Goal: Information Seeking & Learning: Learn about a topic

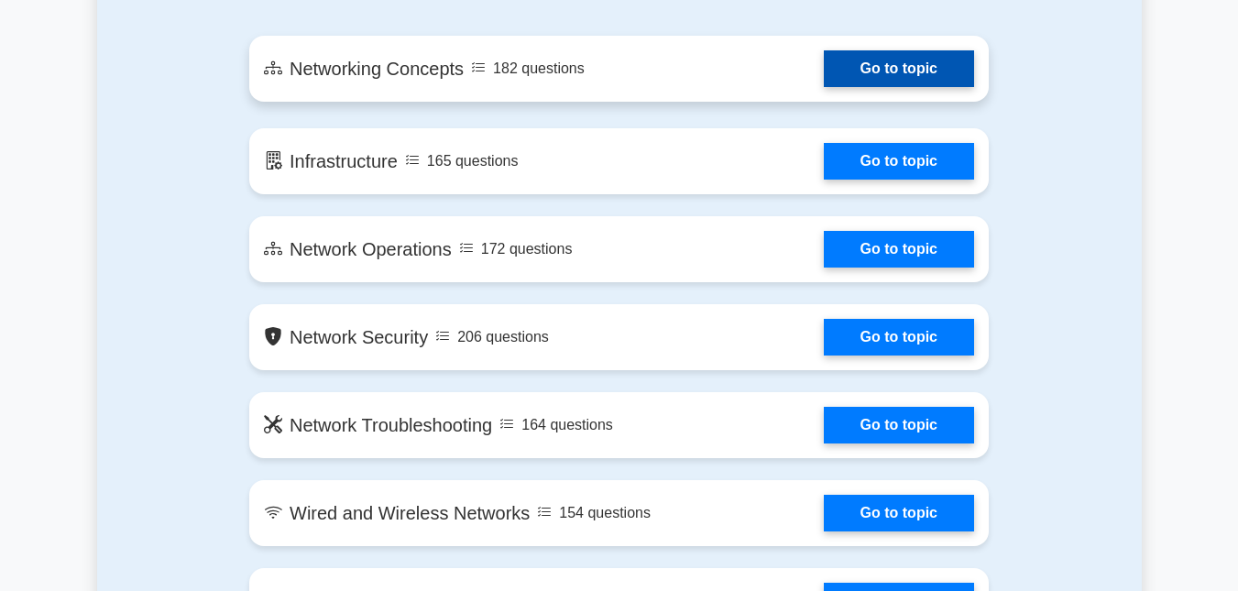
click at [882, 53] on link "Go to topic" at bounding box center [899, 68] width 150 height 37
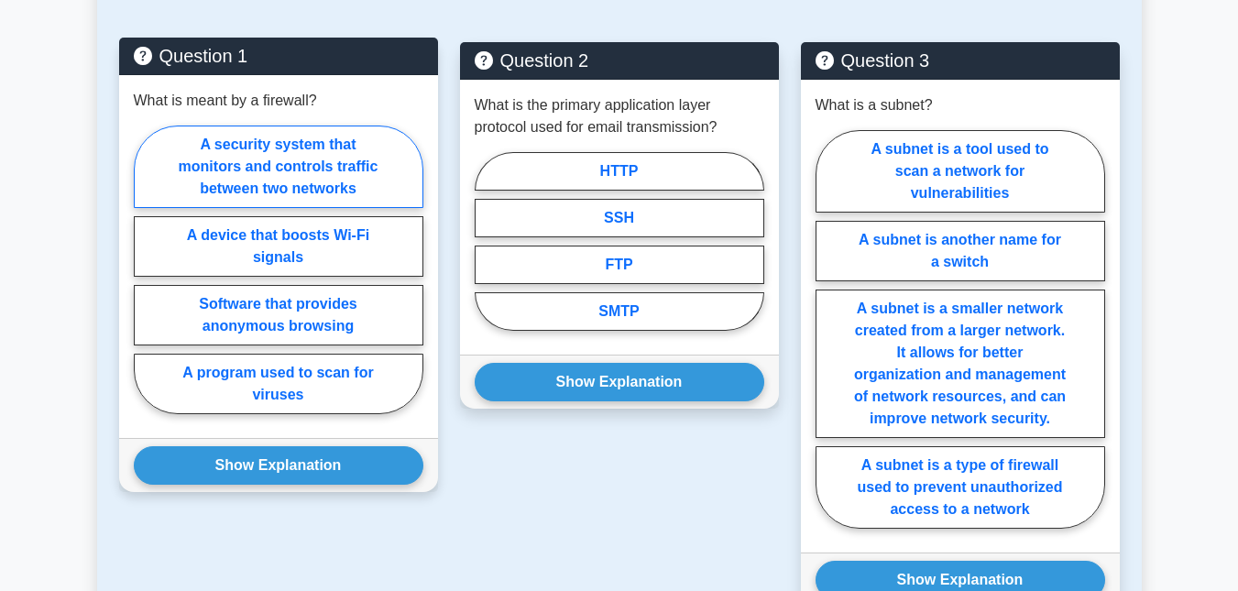
scroll to position [1423, 0]
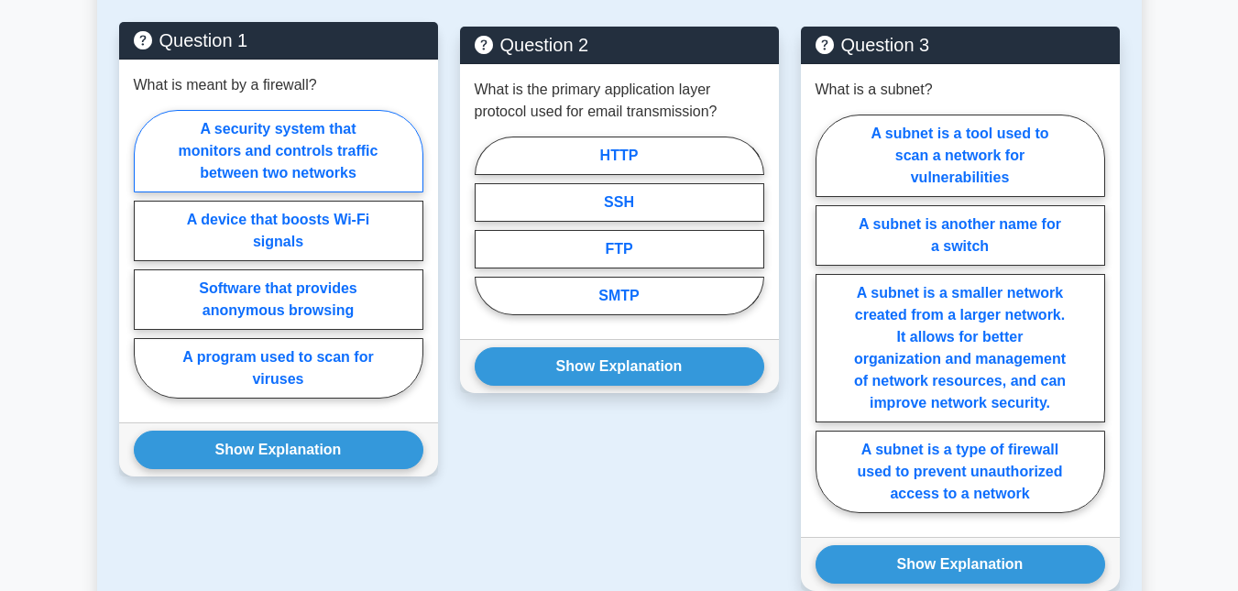
click at [261, 134] on label "A security system that monitors and controls traffic between two networks" at bounding box center [279, 151] width 290 height 82
click at [146, 254] on input "A security system that monitors and controls traffic between two networks" at bounding box center [140, 260] width 12 height 12
radio input "true"
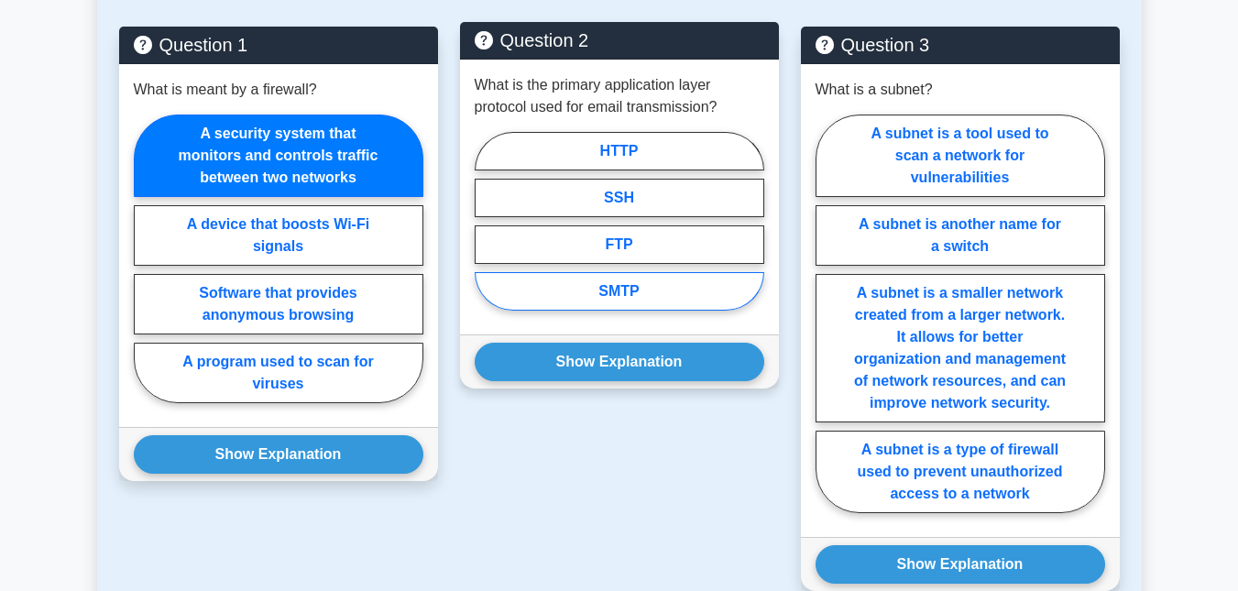
click at [607, 273] on label "SMTP" at bounding box center [620, 291] width 290 height 38
click at [487, 233] on input "SMTP" at bounding box center [481, 227] width 12 height 12
radio input "true"
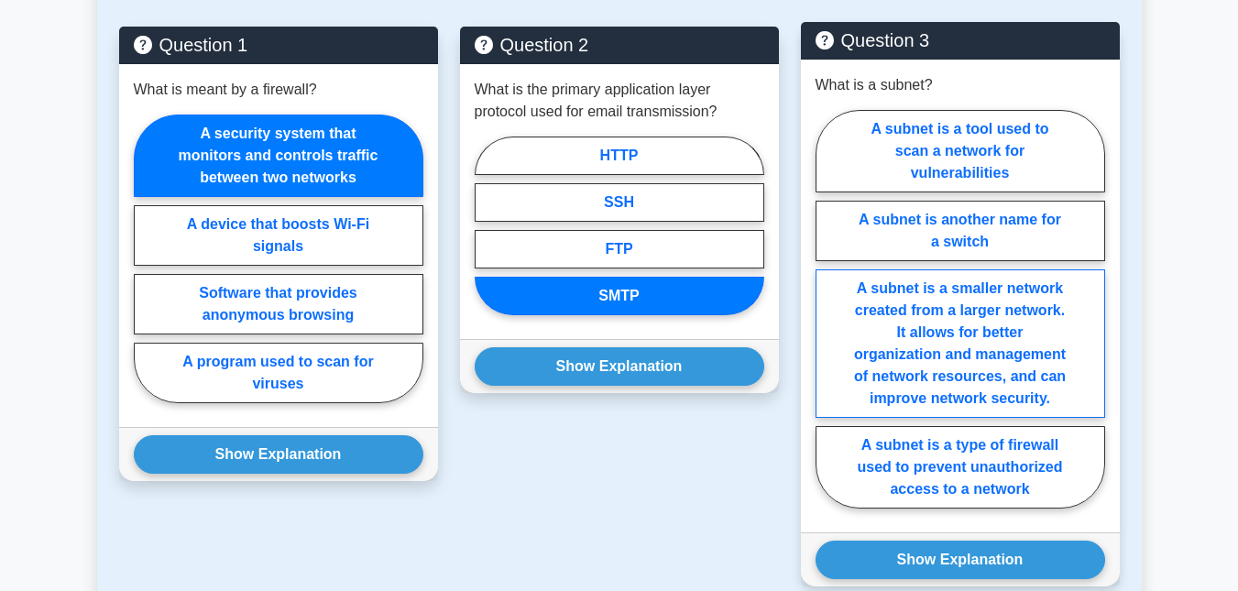
click at [926, 331] on label "A subnet is a smaller network created from a larger network. It allows for bett…" at bounding box center [961, 343] width 290 height 148
click at [827, 321] on input "A subnet is a smaller network created from a larger network. It allows for bett…" at bounding box center [822, 315] width 12 height 12
radio input "true"
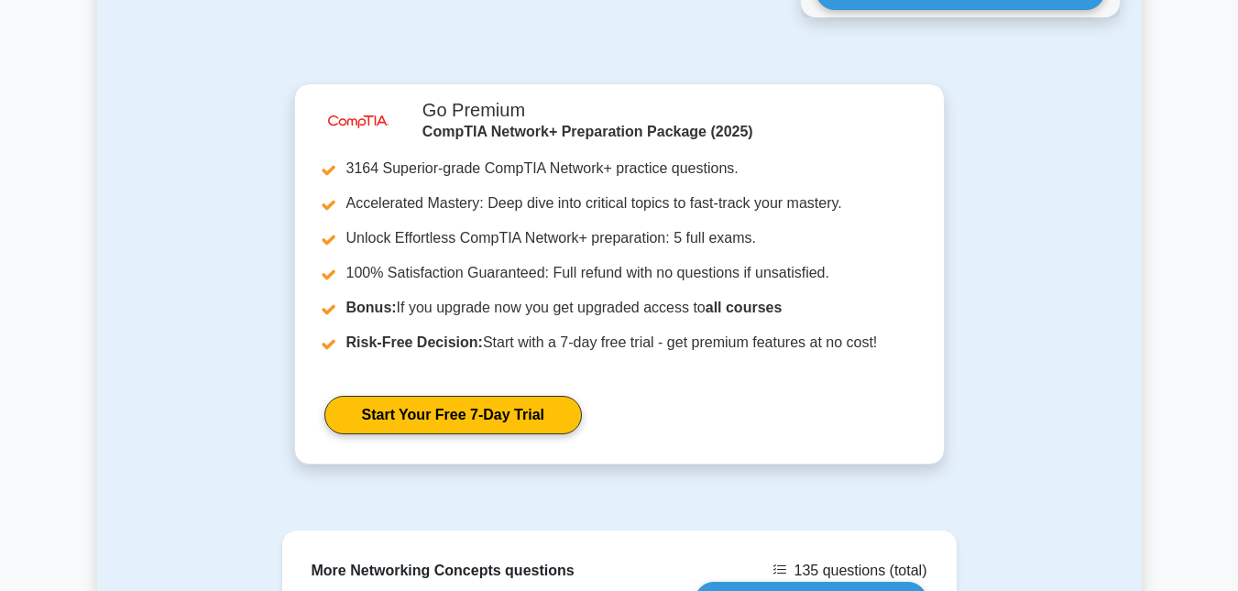
scroll to position [2346, 0]
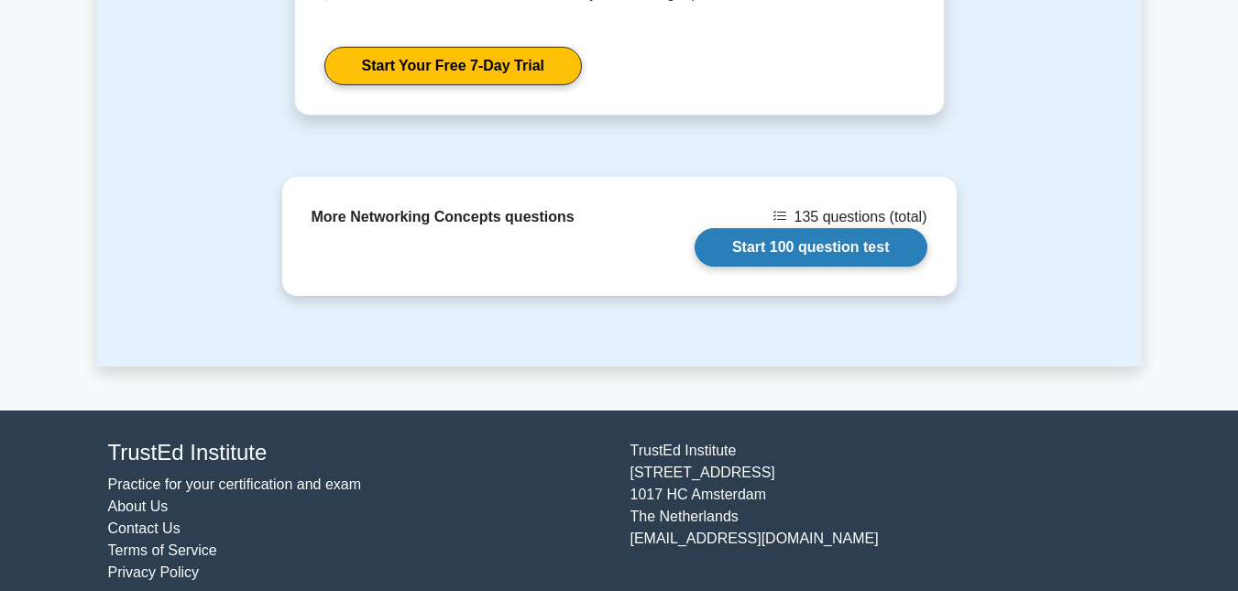
click at [770, 234] on link "Start 100 question test" at bounding box center [811, 247] width 233 height 38
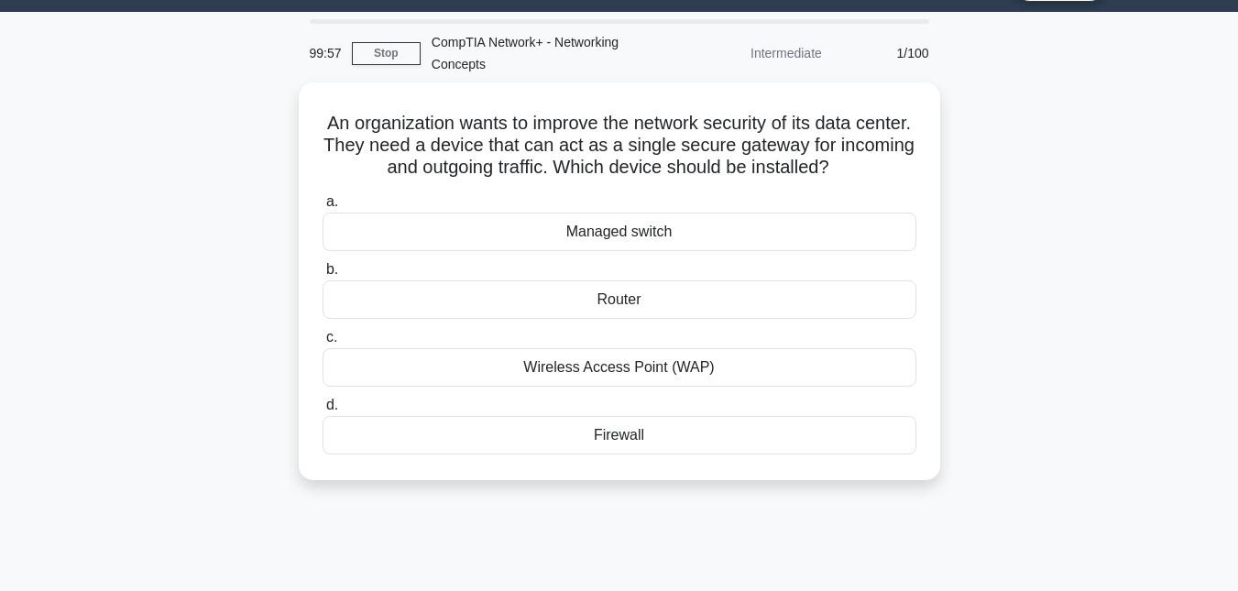
scroll to position [49, 0]
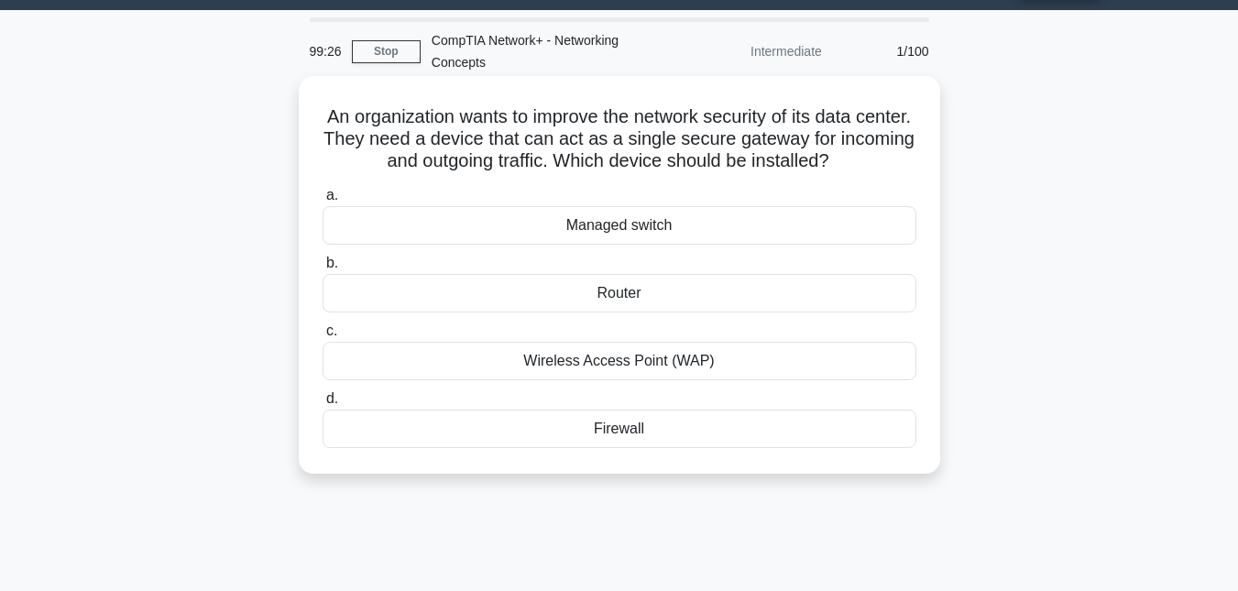
click at [679, 435] on div "Firewall" at bounding box center [620, 429] width 594 height 38
click at [323, 405] on input "d. Firewall" at bounding box center [323, 399] width 0 height 12
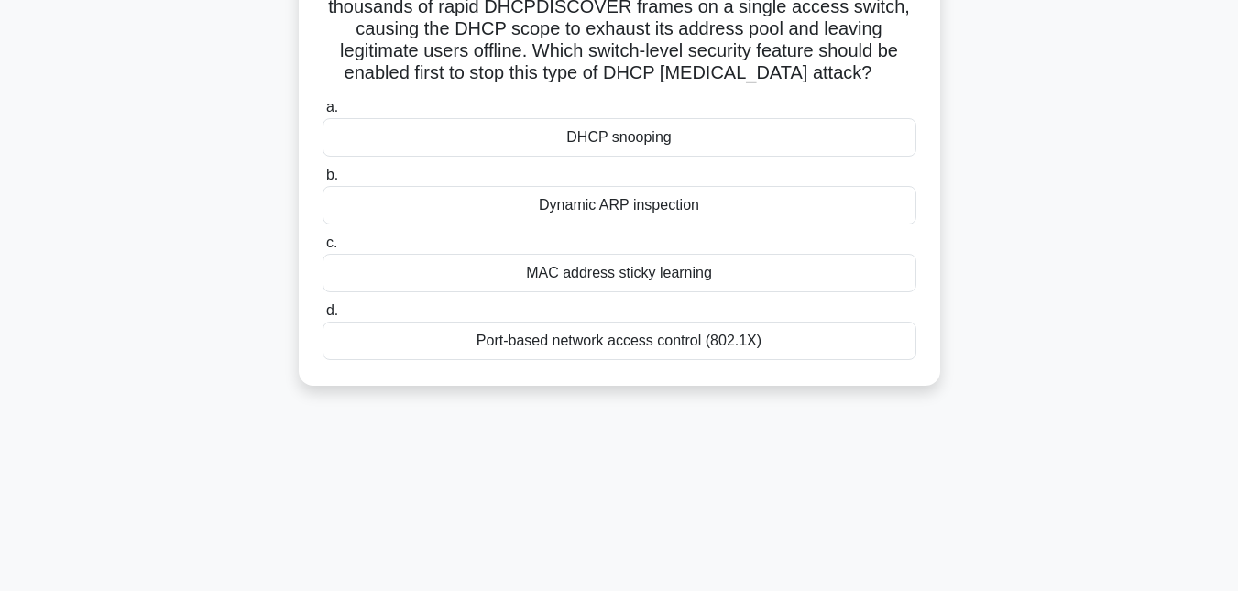
scroll to position [186, 0]
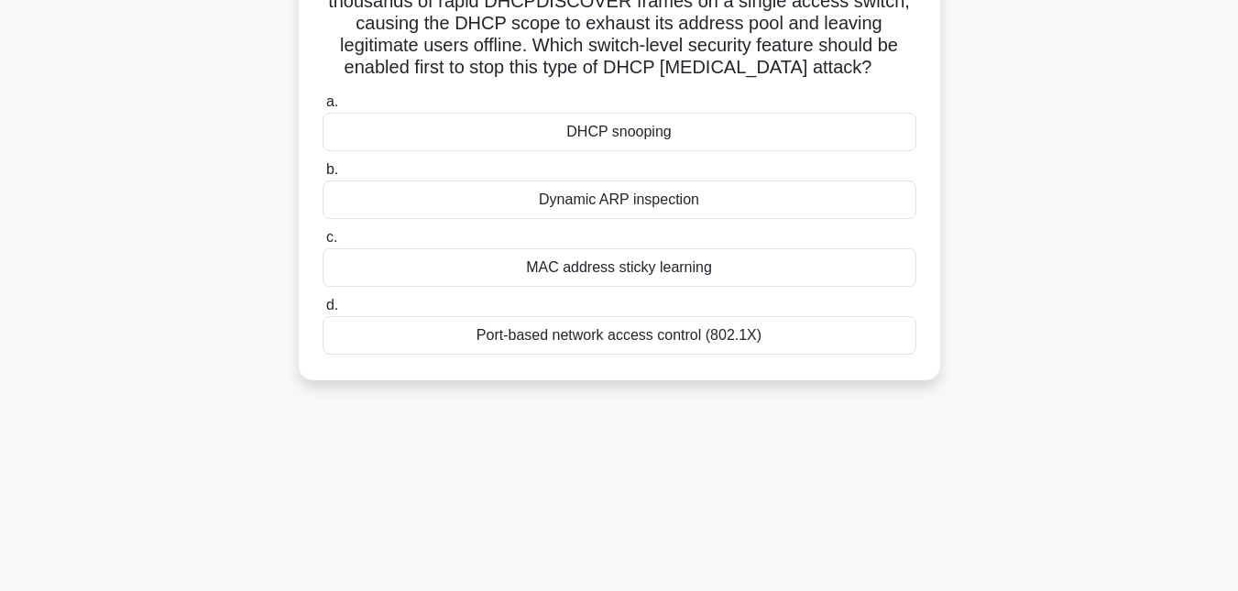
click at [644, 131] on div "DHCP snooping" at bounding box center [620, 132] width 594 height 38
click at [323, 108] on input "a. DHCP snooping" at bounding box center [323, 102] width 0 height 12
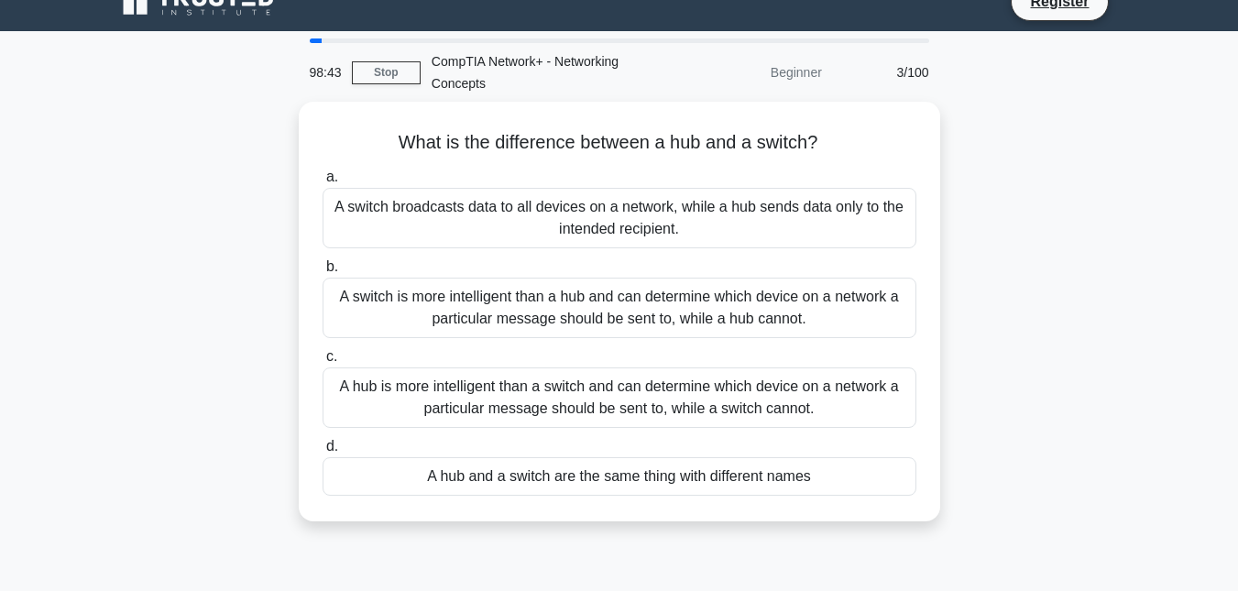
scroll to position [0, 0]
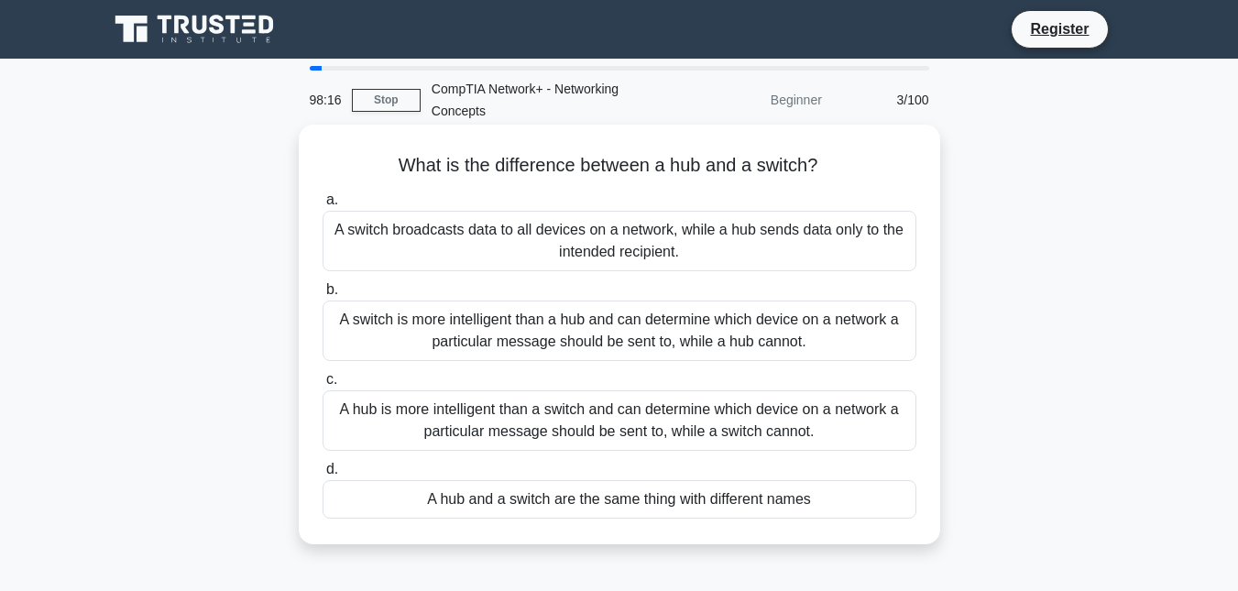
click at [488, 316] on div "A switch is more intelligent than a hub and can determine which device on a net…" at bounding box center [620, 331] width 594 height 60
click at [323, 296] on input "b. A switch is more intelligent than a hub and can determine which device on a …" at bounding box center [323, 290] width 0 height 12
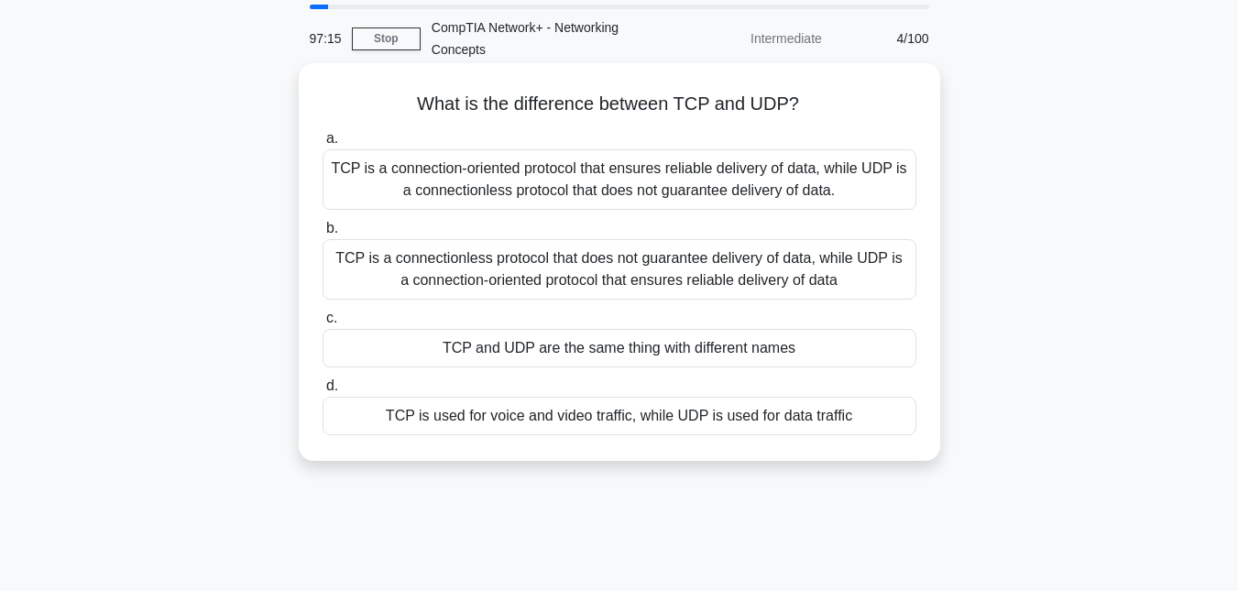
scroll to position [62, 0]
click at [519, 197] on div "TCP is a connection-oriented protocol that ensures reliable delivery of data, w…" at bounding box center [620, 178] width 594 height 60
click at [323, 144] on input "a. TCP is a connection-oriented protocol that ensures reliable delivery of data…" at bounding box center [323, 138] width 0 height 12
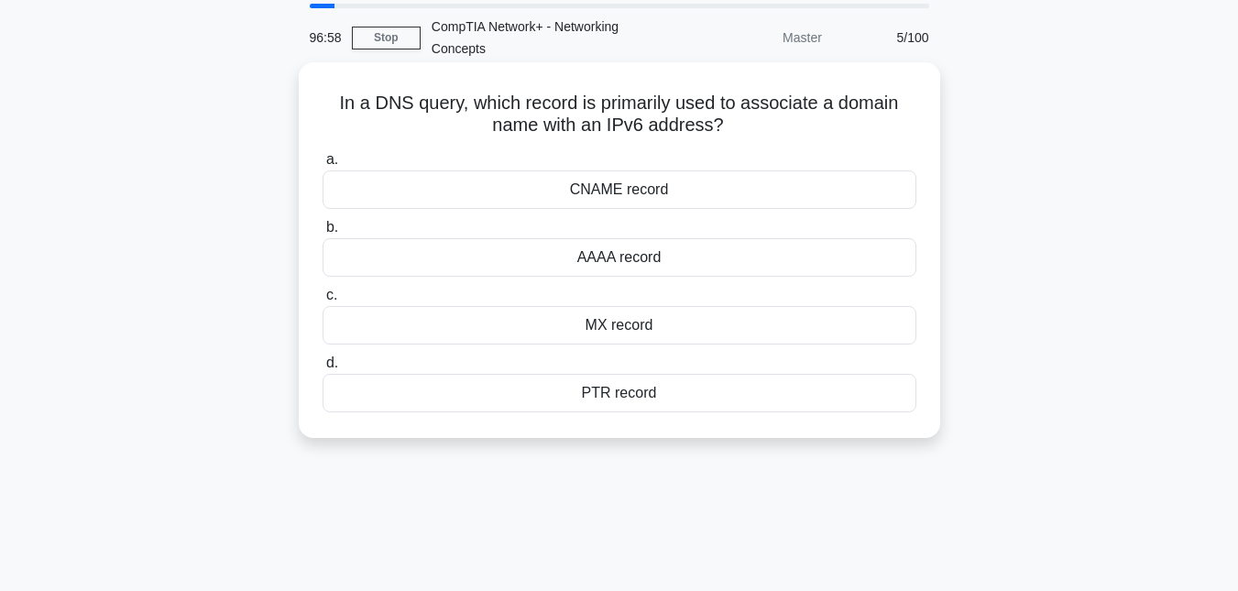
scroll to position [0, 0]
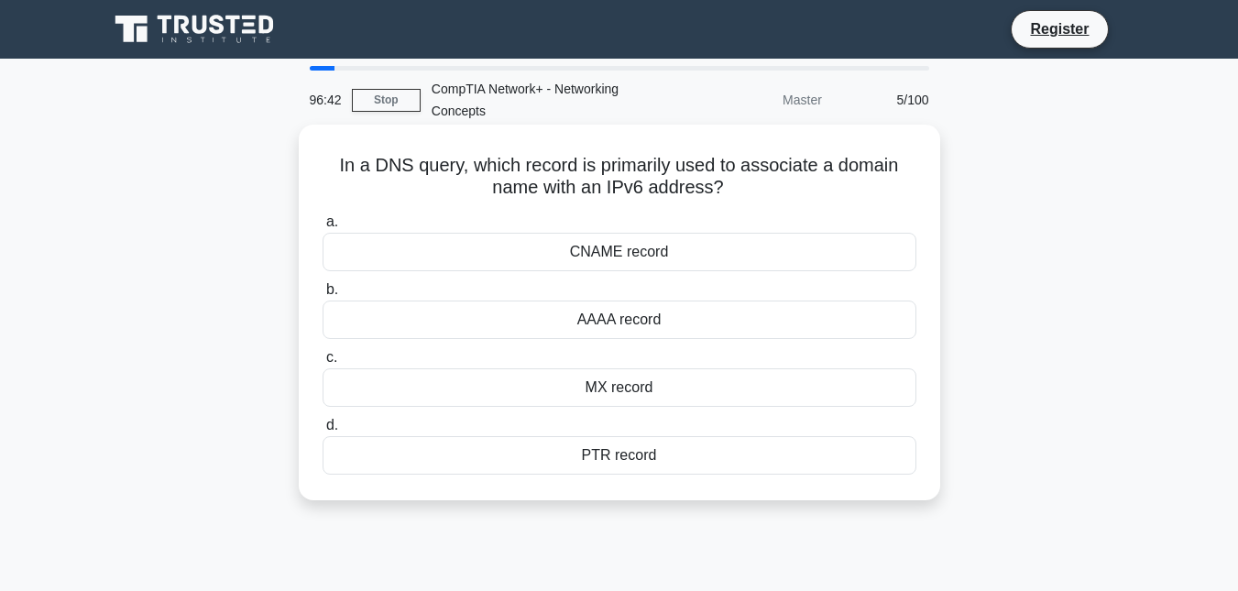
click at [629, 319] on div "AAAA record" at bounding box center [620, 320] width 594 height 38
click at [323, 296] on input "b. AAAA record" at bounding box center [323, 290] width 0 height 12
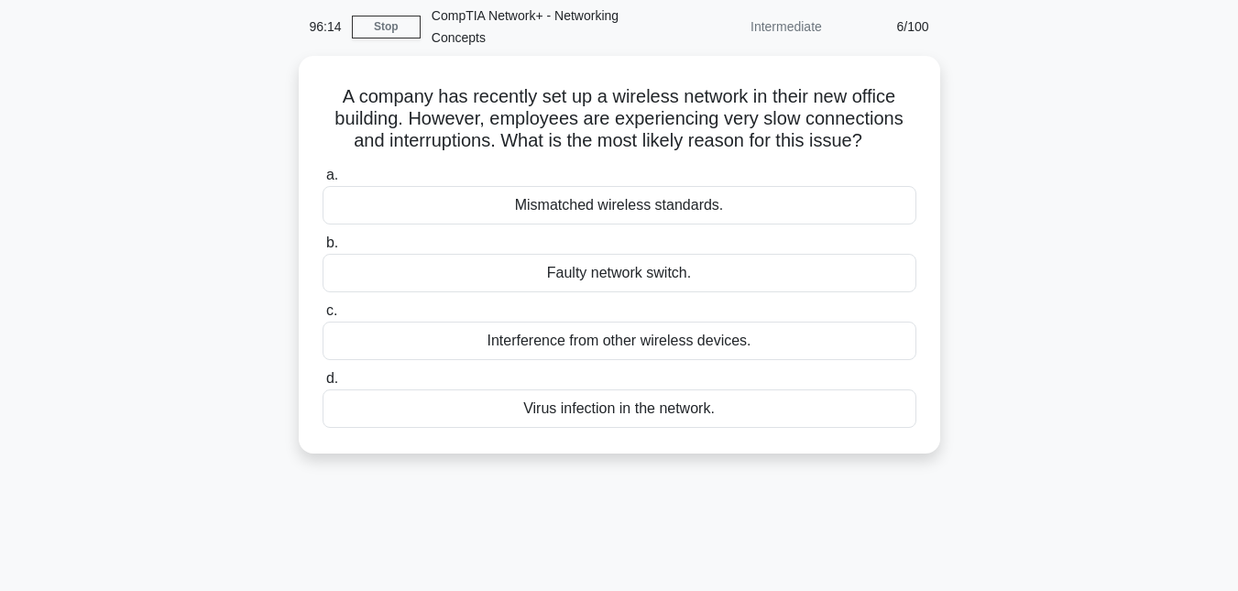
scroll to position [71, 0]
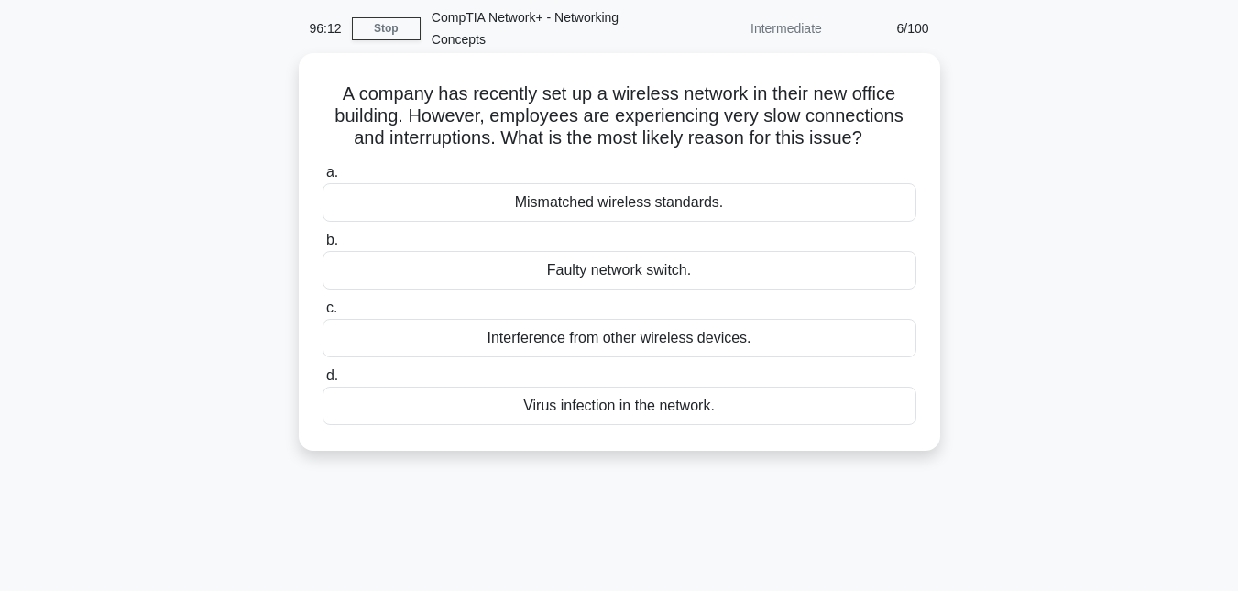
click at [614, 334] on div "Interference from other wireless devices." at bounding box center [620, 338] width 594 height 38
click at [323, 314] on input "c. Interference from other wireless devices." at bounding box center [323, 308] width 0 height 12
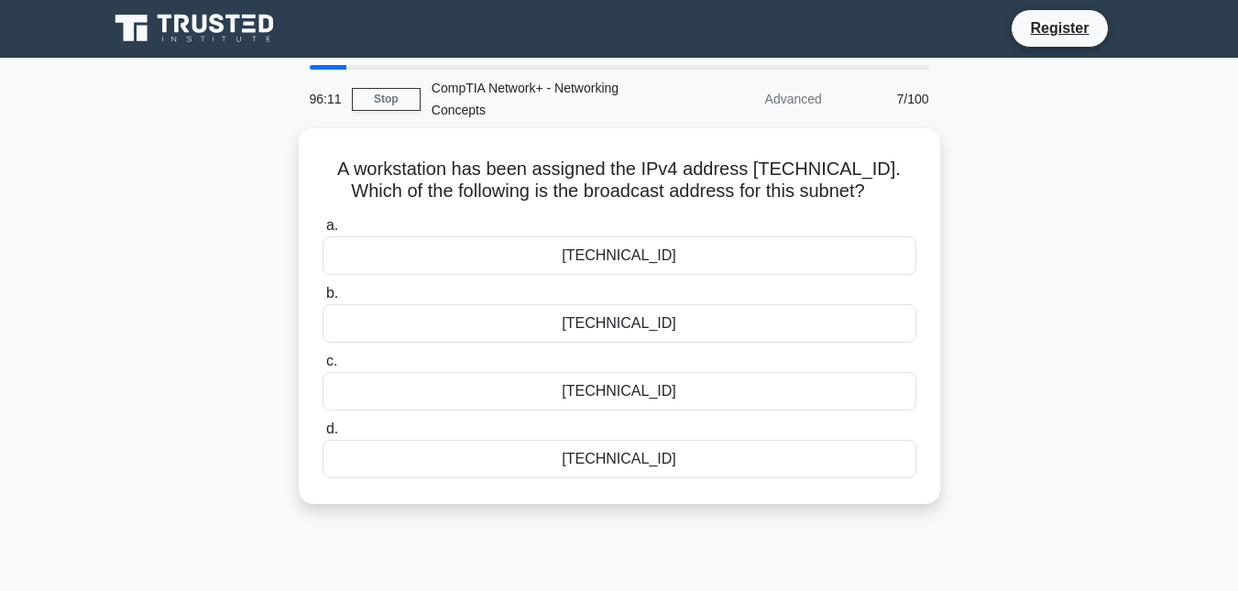
scroll to position [0, 0]
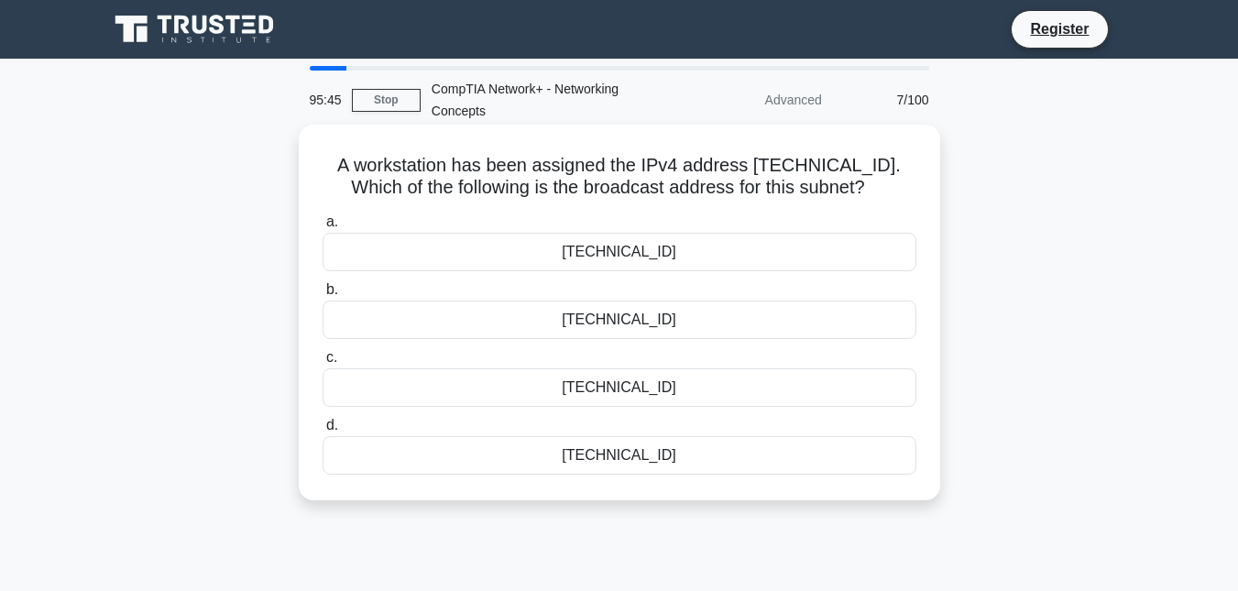
click at [608, 392] on div "192.168.12.255" at bounding box center [620, 387] width 594 height 38
click at [323, 364] on input "c. 192.168.12.255" at bounding box center [323, 358] width 0 height 12
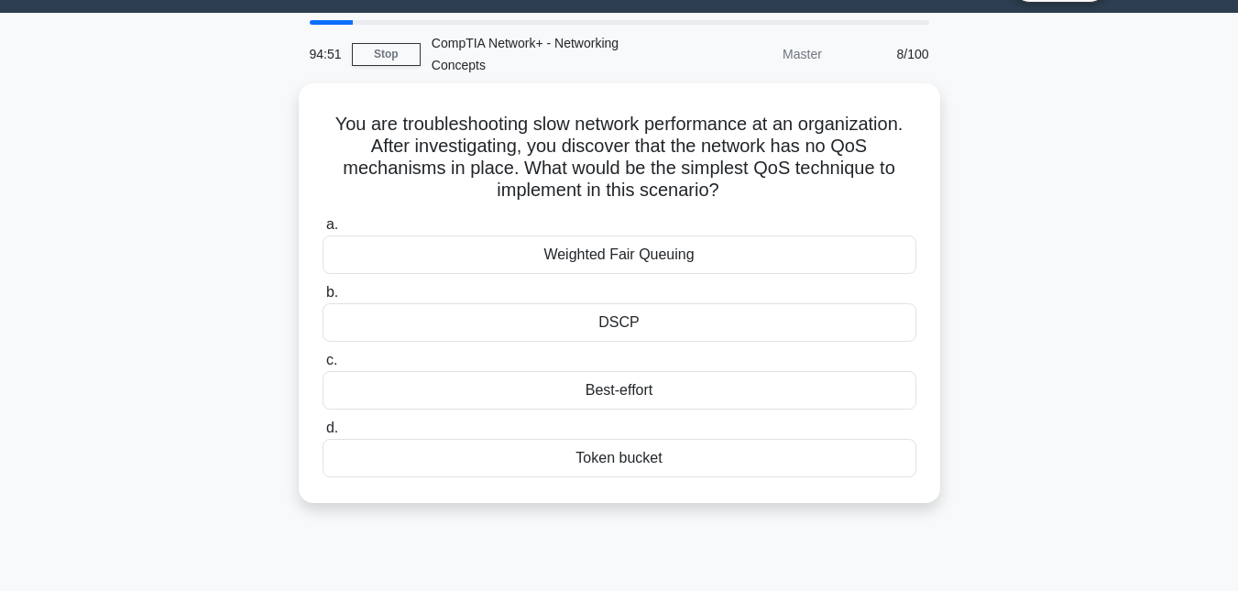
scroll to position [47, 0]
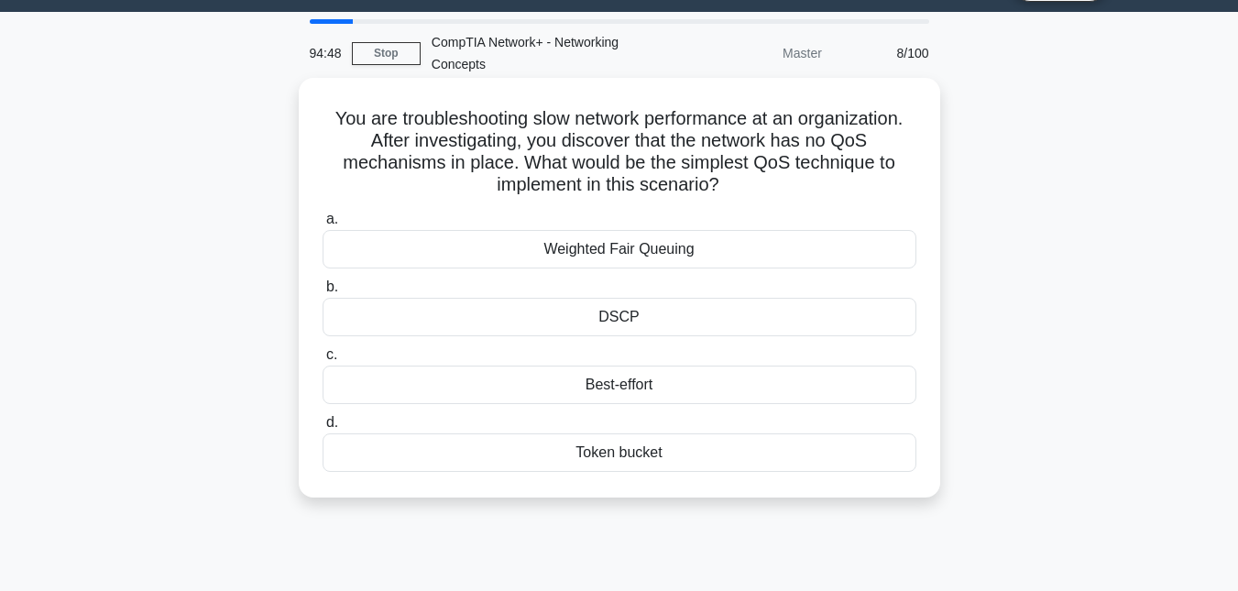
click at [619, 252] on div "Weighted Fair Queuing" at bounding box center [620, 249] width 594 height 38
click at [323, 225] on input "a. Weighted Fair Queuing" at bounding box center [323, 220] width 0 height 12
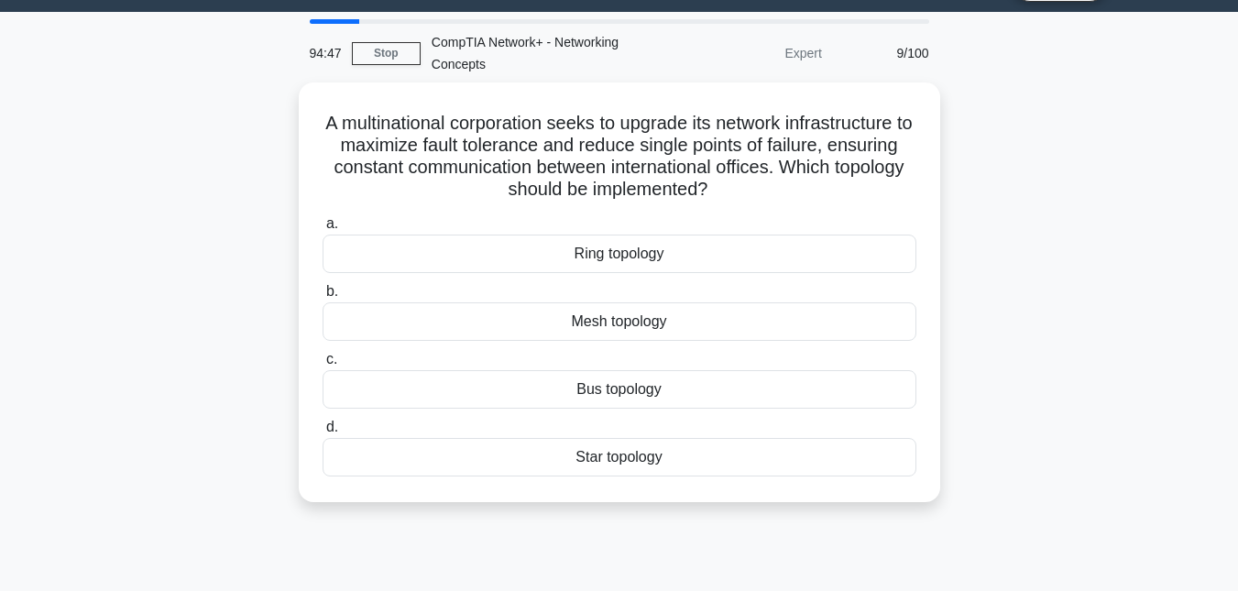
scroll to position [0, 0]
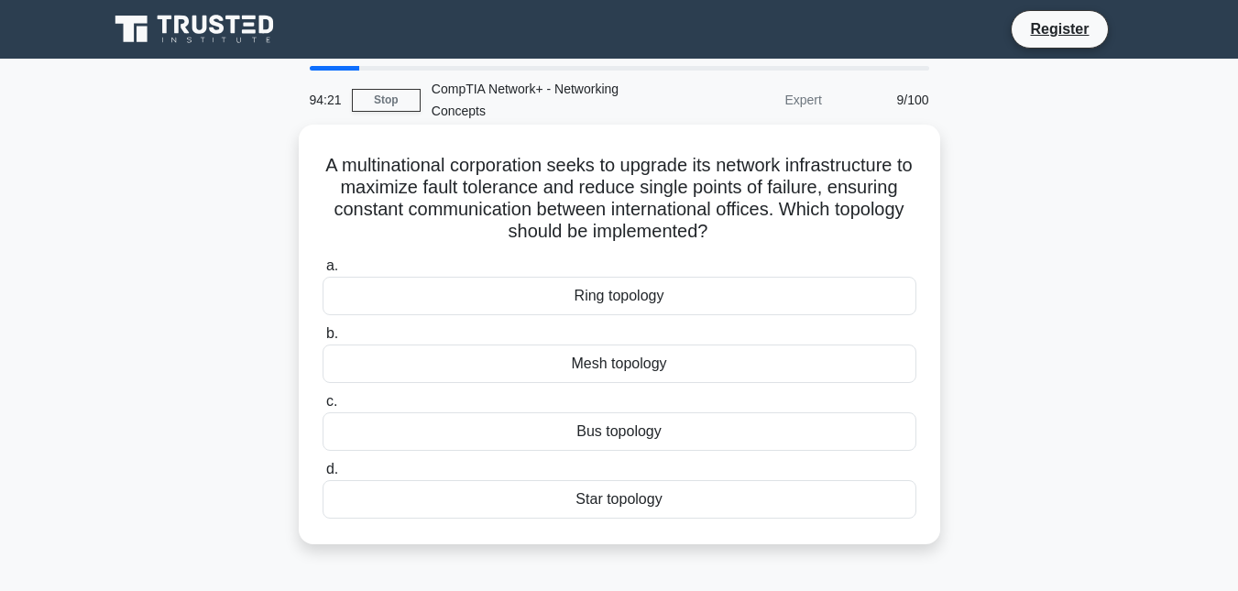
click at [589, 506] on div "Star topology" at bounding box center [620, 499] width 594 height 38
click at [323, 476] on input "d. Star topology" at bounding box center [323, 470] width 0 height 12
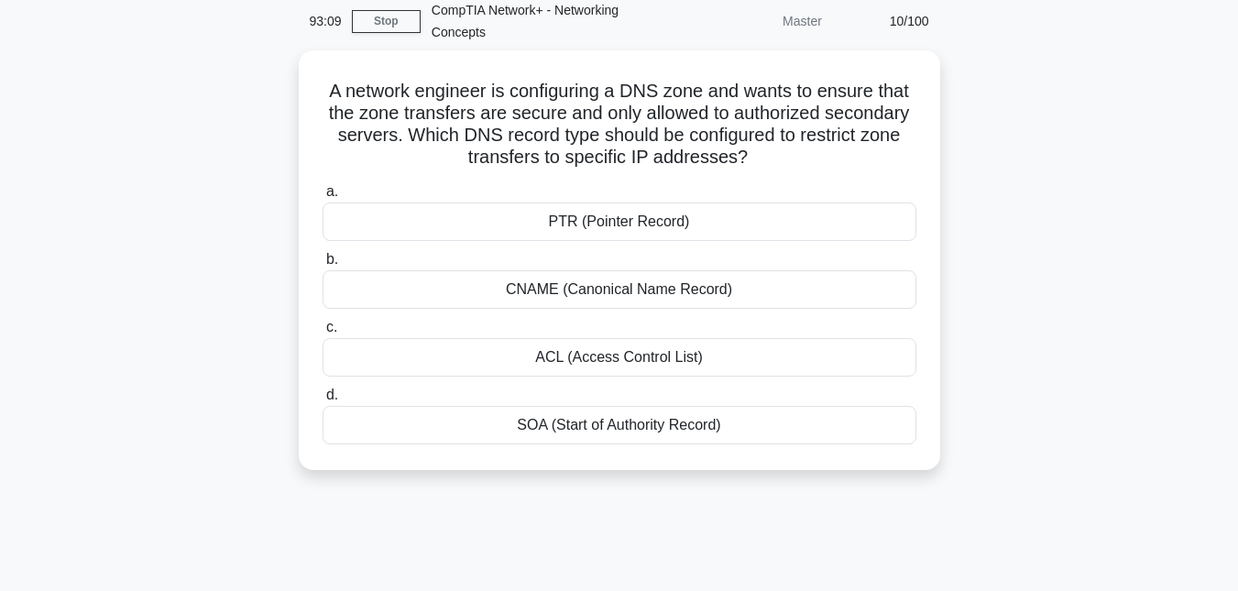
scroll to position [82, 0]
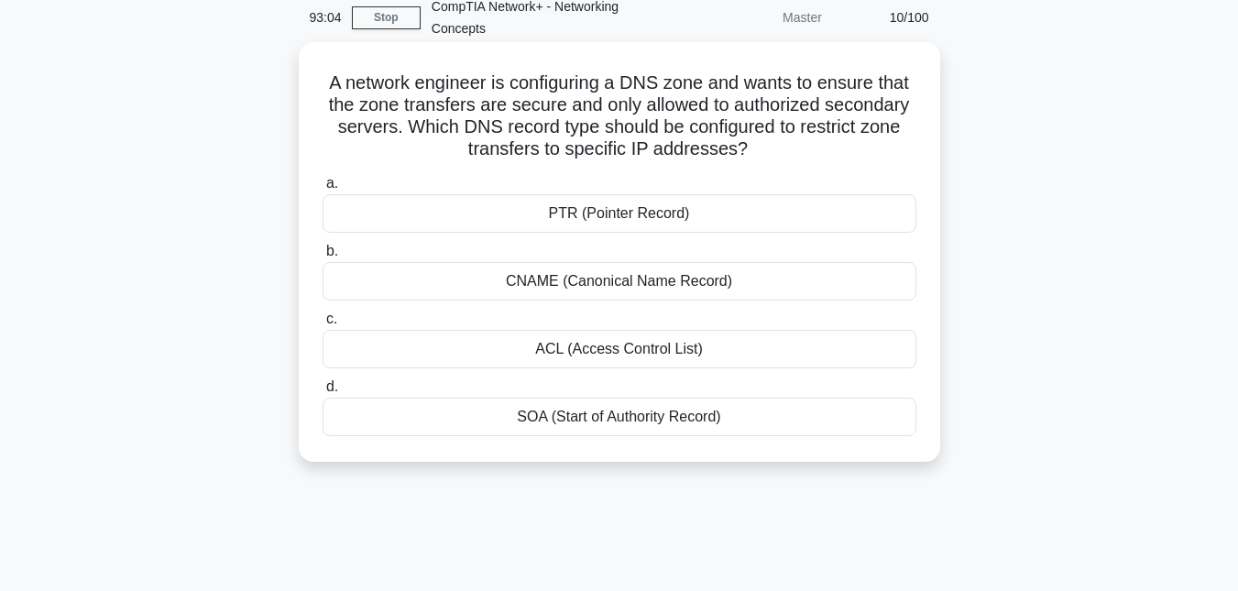
click at [646, 210] on div "PTR (Pointer Record)" at bounding box center [620, 213] width 594 height 38
click at [323, 190] on input "a. PTR (Pointer Record)" at bounding box center [323, 184] width 0 height 12
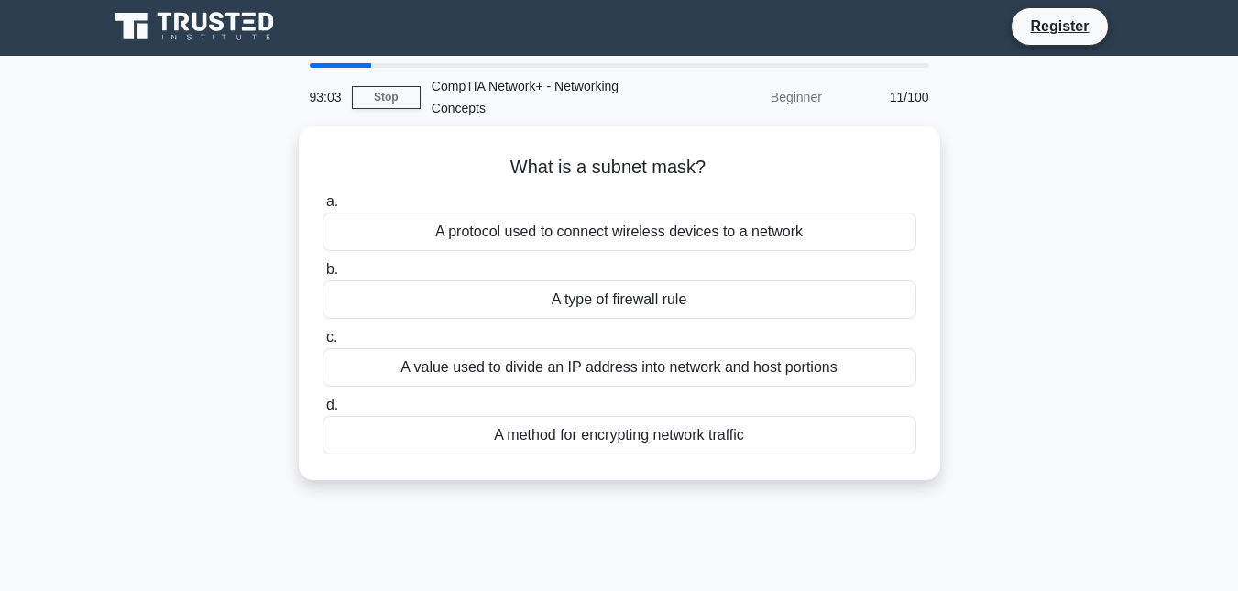
scroll to position [0, 0]
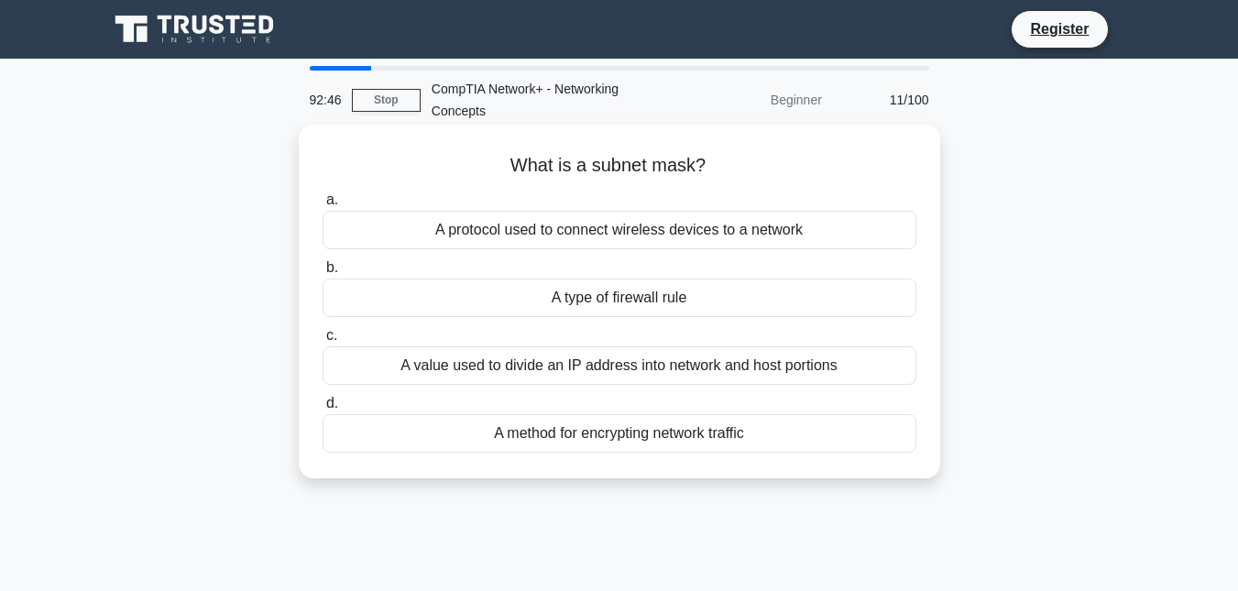
click at [629, 364] on div "A value used to divide an IP address into network and host portions" at bounding box center [620, 365] width 594 height 38
click at [323, 342] on input "c. A value used to divide an IP address into network and host portions" at bounding box center [323, 336] width 0 height 12
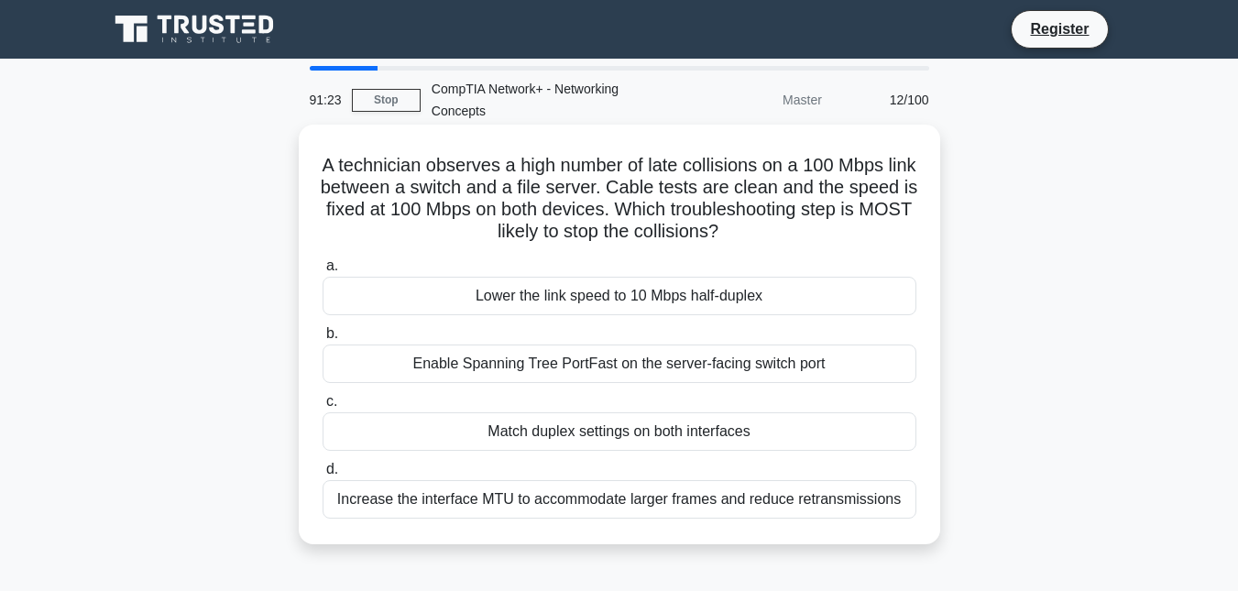
click at [580, 366] on div "Enable Spanning Tree PortFast on the server-facing switch port" at bounding box center [620, 364] width 594 height 38
click at [323, 340] on input "b. Enable Spanning Tree PortFast on the server-facing switch port" at bounding box center [323, 334] width 0 height 12
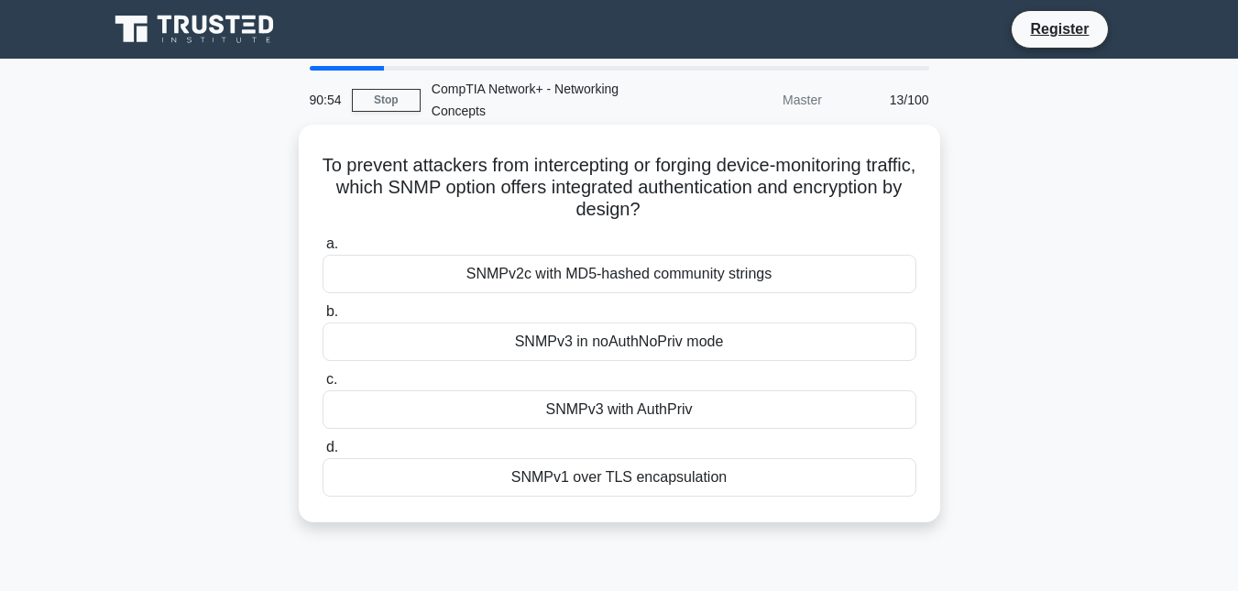
click at [572, 413] on div "SNMPv3 with AuthPriv" at bounding box center [620, 409] width 594 height 38
click at [323, 386] on input "c. SNMPv3 with AuthPriv" at bounding box center [323, 380] width 0 height 12
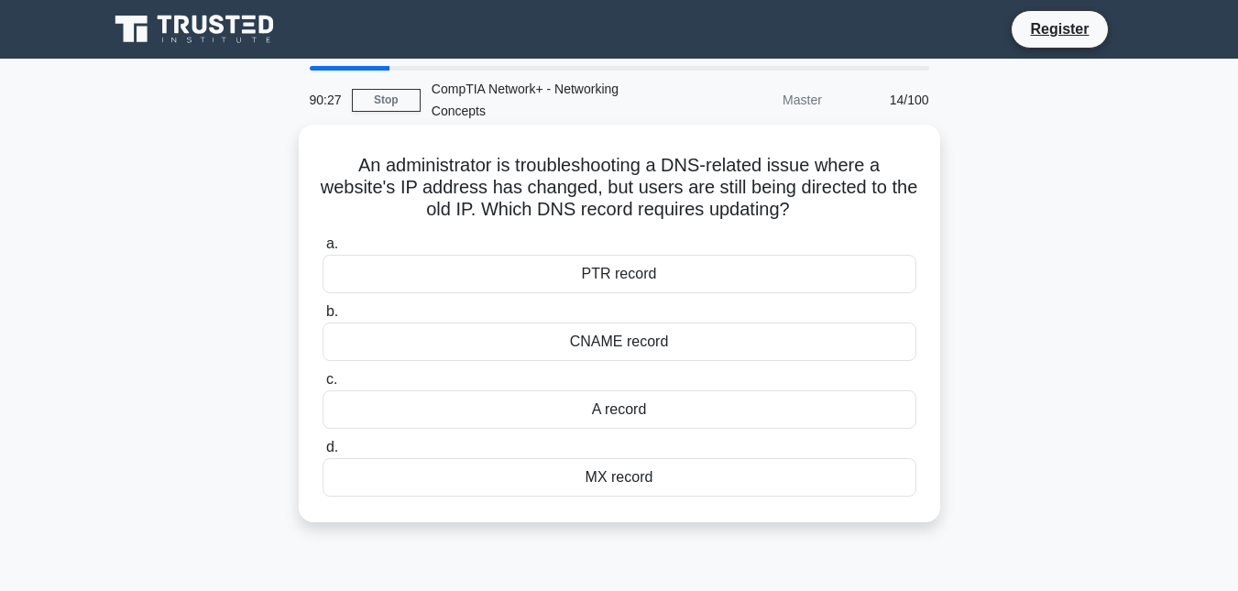
click at [592, 343] on div "CNAME record" at bounding box center [620, 342] width 594 height 38
click at [323, 318] on input "b. CNAME record" at bounding box center [323, 312] width 0 height 12
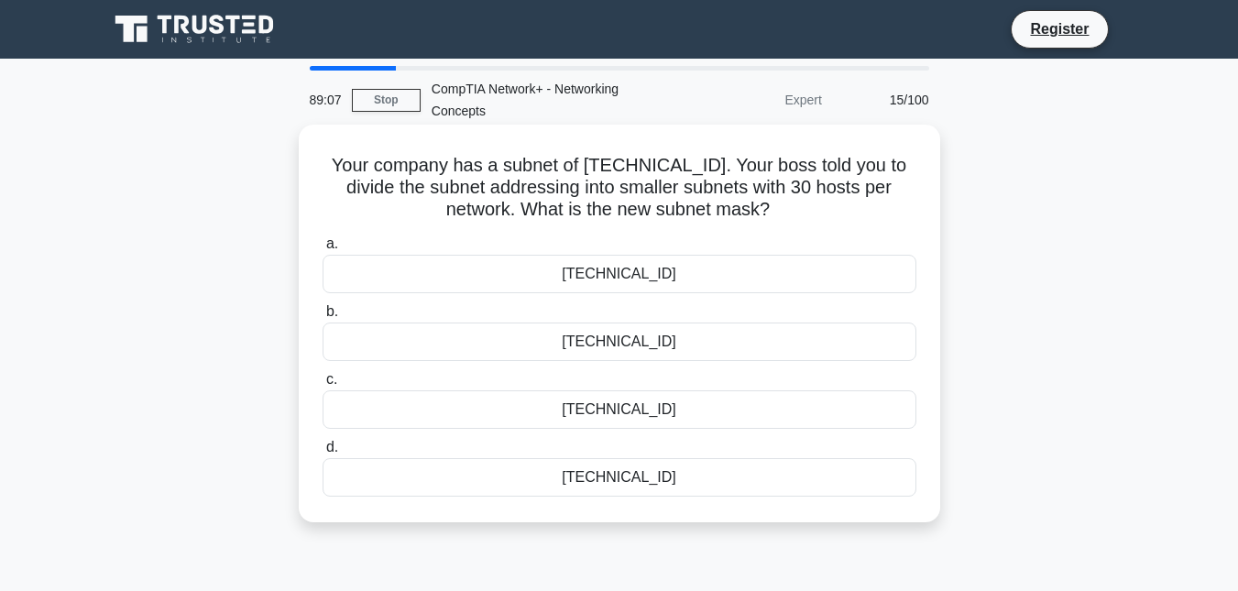
click at [639, 274] on div "255.255.255.248" at bounding box center [620, 274] width 594 height 38
click at [323, 250] on input "a. 255.255.255.248" at bounding box center [323, 244] width 0 height 12
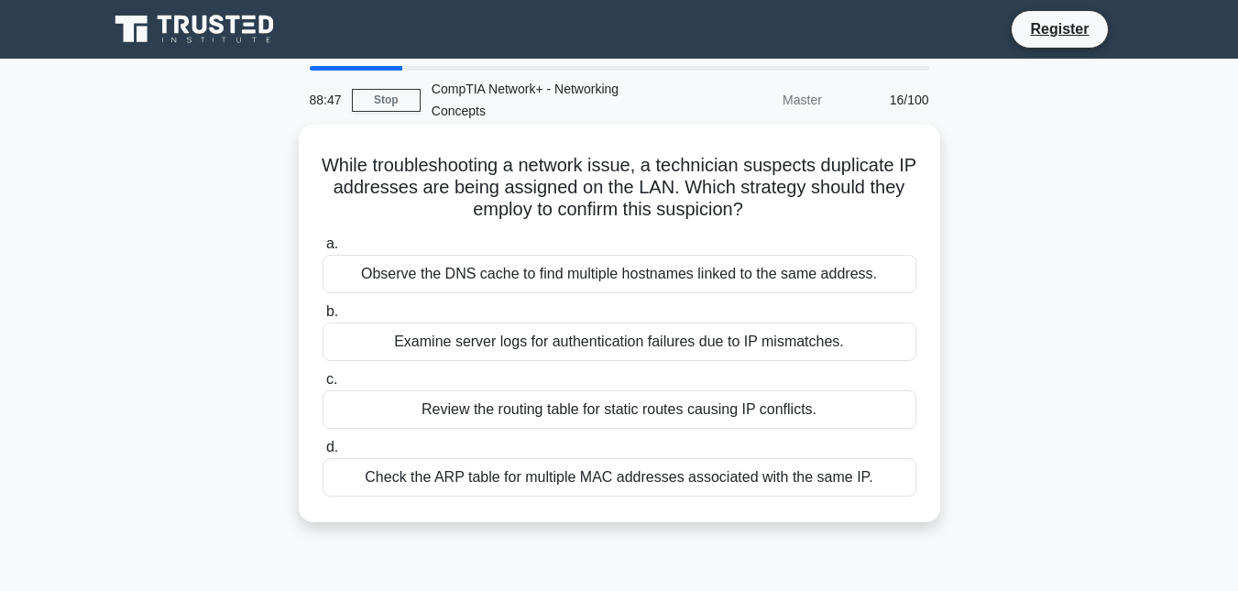
click at [520, 480] on div "Check the ARP table for multiple MAC addresses associated with the same IP." at bounding box center [620, 477] width 594 height 38
click at [323, 454] on input "d. Check the ARP table for multiple MAC addresses associated with the same IP." at bounding box center [323, 448] width 0 height 12
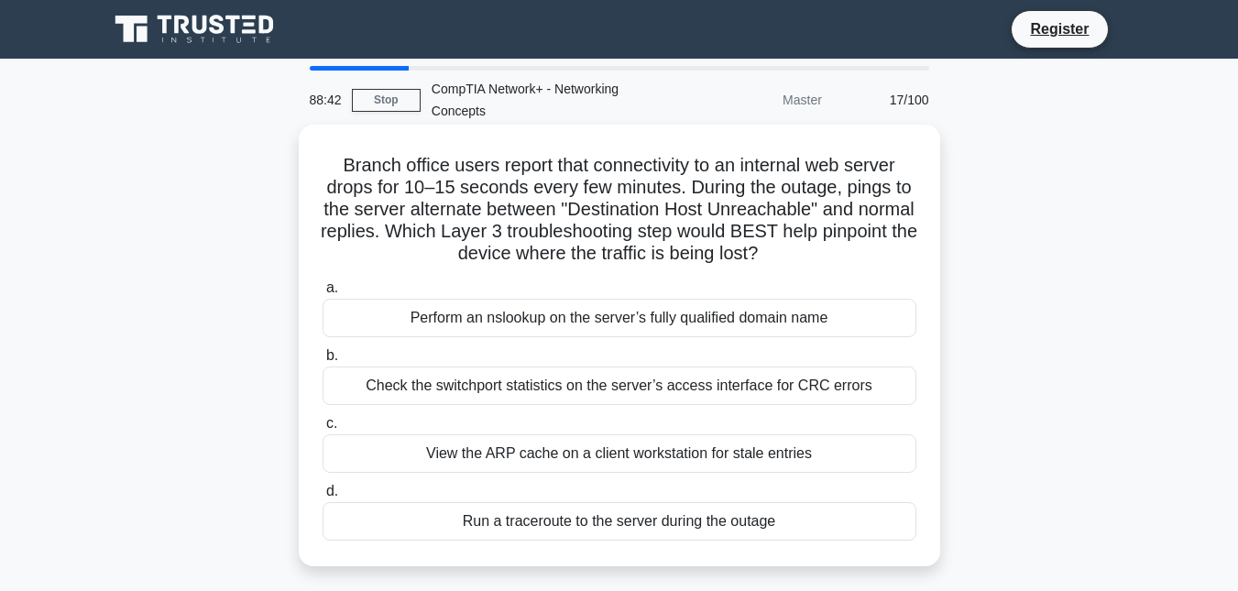
click at [533, 389] on div "Check the switchport statistics on the server’s access interface for CRC errors" at bounding box center [620, 386] width 594 height 38
click at [323, 362] on input "b. Check the switchport statistics on the server’s access interface for CRC err…" at bounding box center [323, 356] width 0 height 12
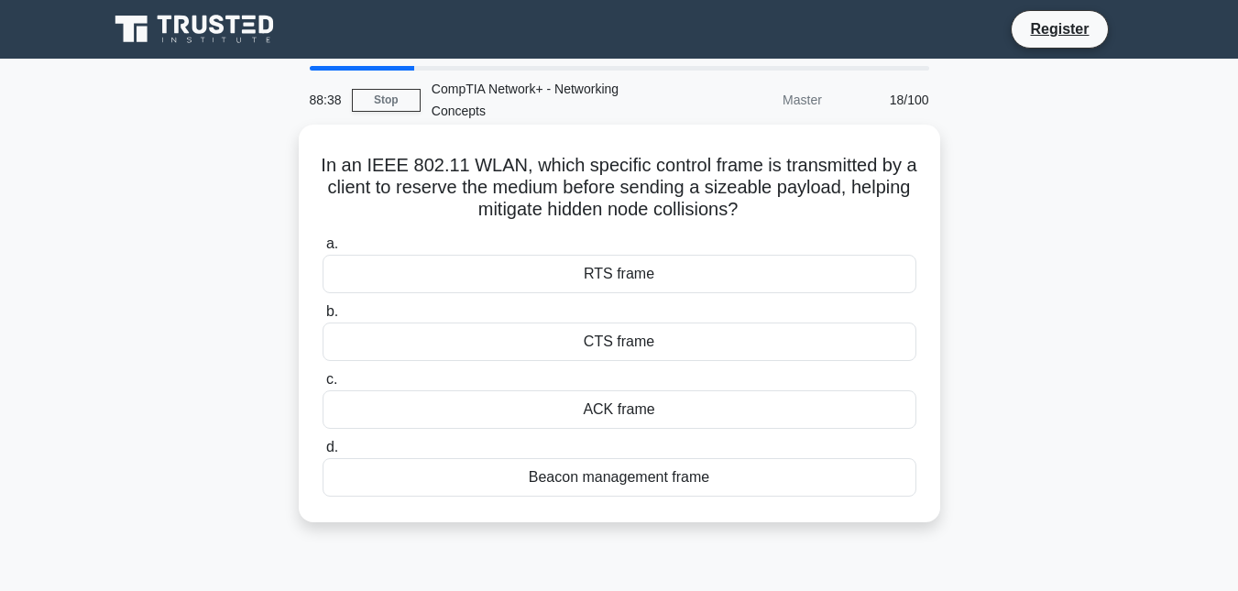
click at [607, 473] on div "Beacon management frame" at bounding box center [620, 477] width 594 height 38
click at [323, 454] on input "d. Beacon management frame" at bounding box center [323, 448] width 0 height 12
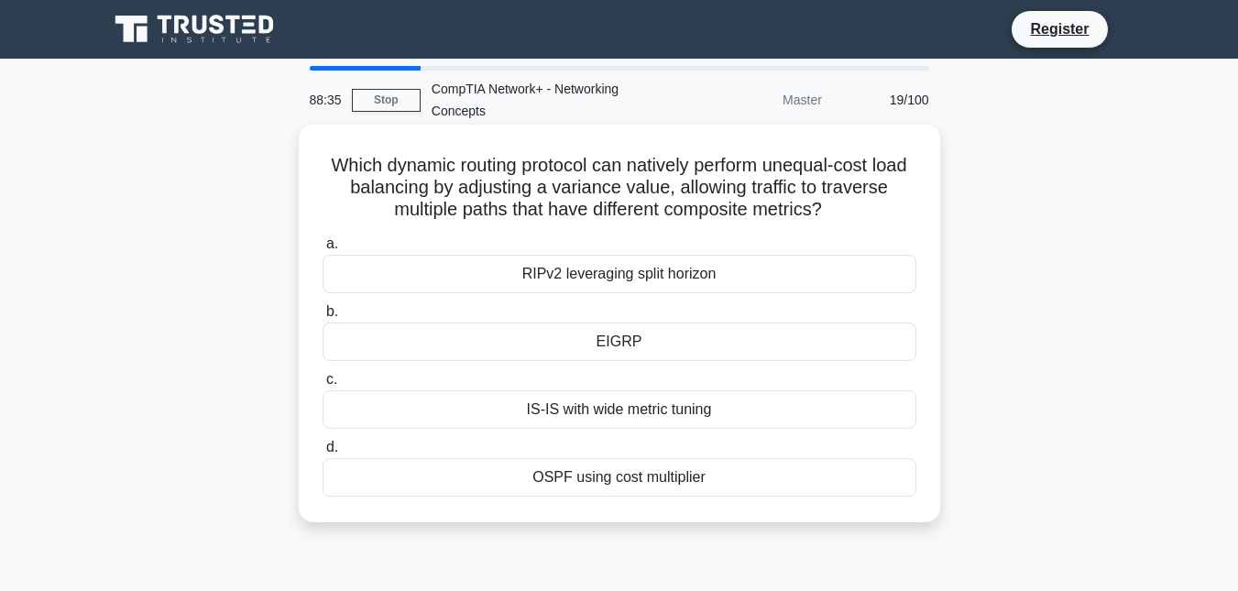
click at [591, 280] on div "RIPv2 leveraging split horizon" at bounding box center [620, 274] width 594 height 38
click at [323, 250] on input "a. RIPv2 leveraging split horizon" at bounding box center [323, 244] width 0 height 12
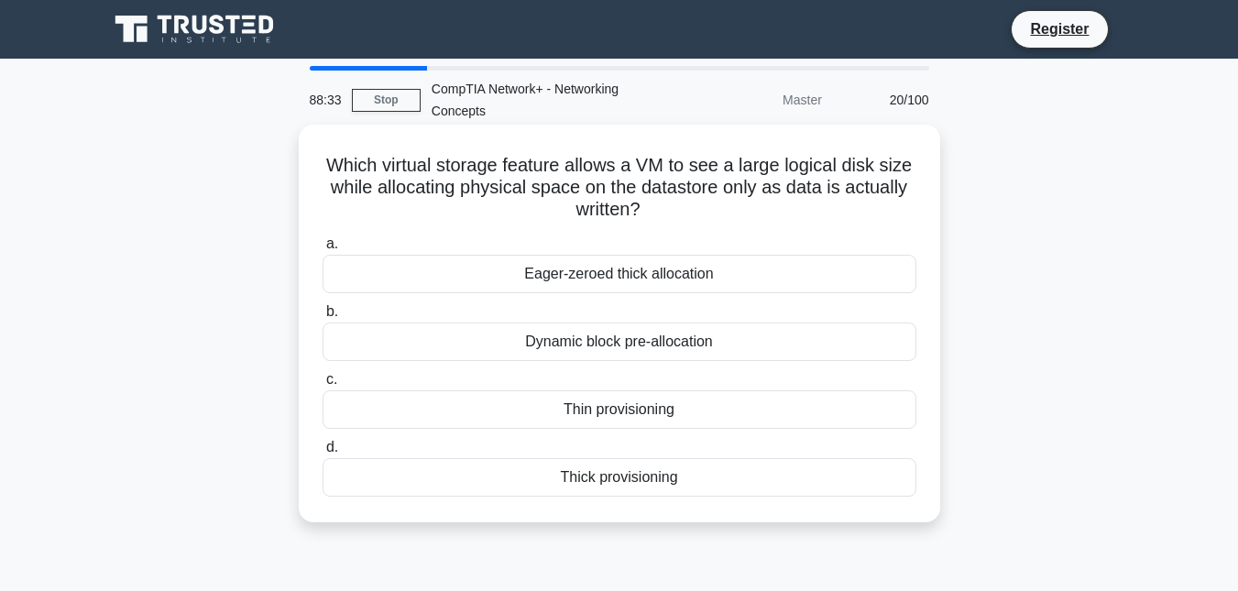
click at [586, 350] on div "Dynamic block pre-allocation" at bounding box center [620, 342] width 594 height 38
click at [323, 318] on input "b. Dynamic block pre-allocation" at bounding box center [323, 312] width 0 height 12
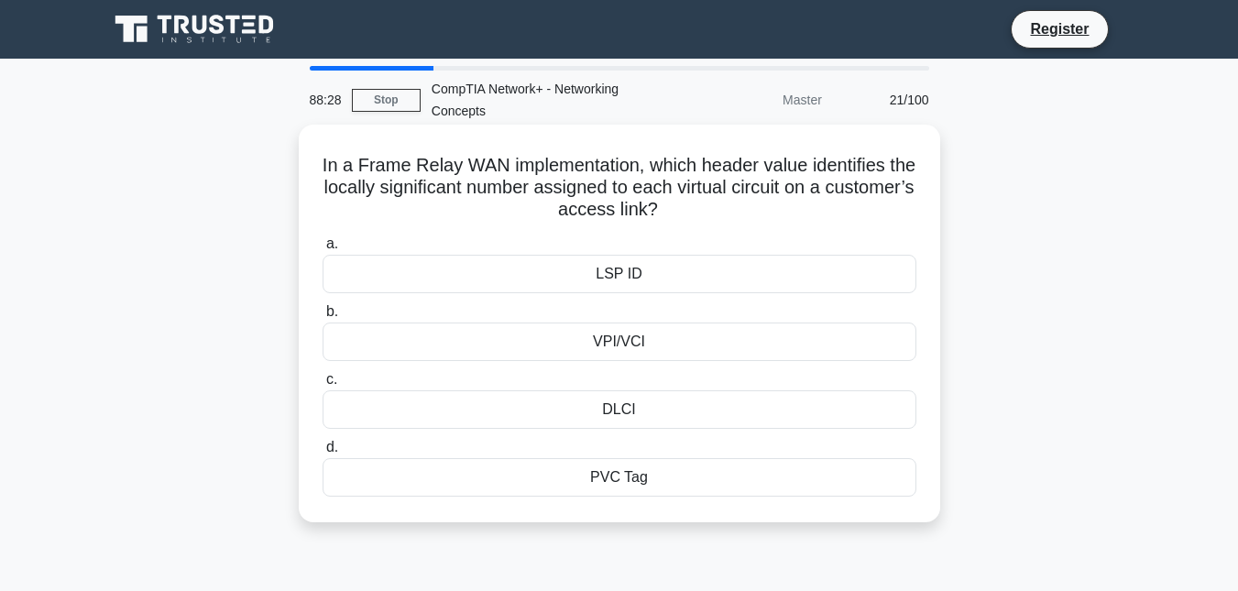
click at [621, 415] on div "DLCI" at bounding box center [620, 409] width 594 height 38
click at [323, 386] on input "c. DLCI" at bounding box center [323, 380] width 0 height 12
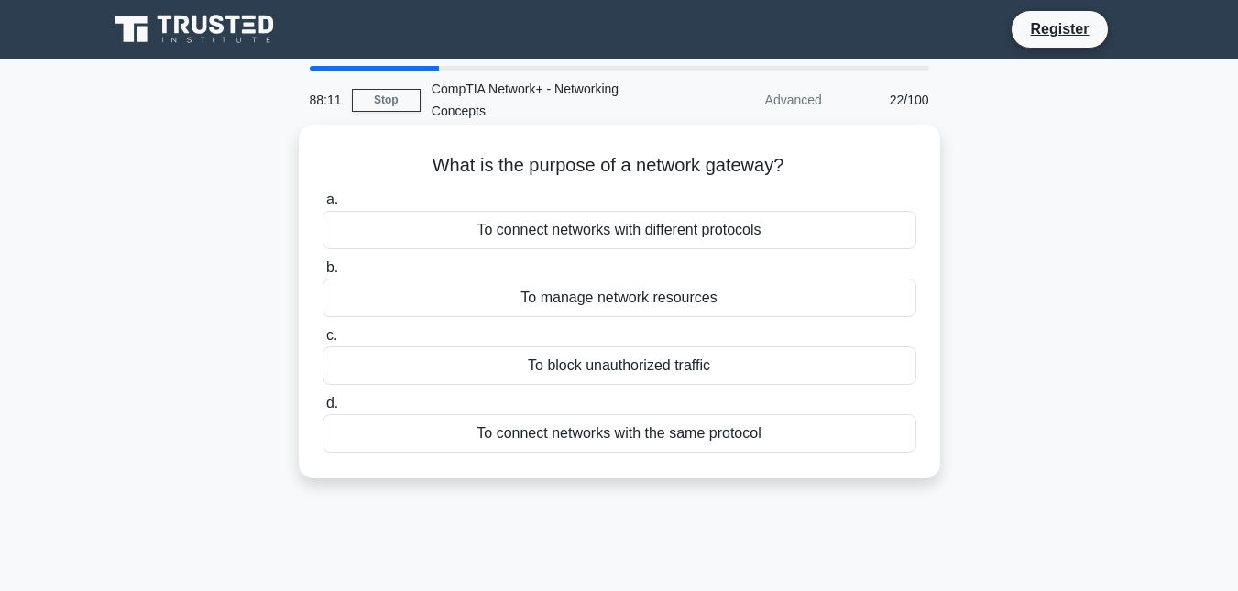
click at [596, 297] on div "To manage network resources" at bounding box center [620, 298] width 594 height 38
click at [323, 274] on input "b. To manage network resources" at bounding box center [323, 268] width 0 height 12
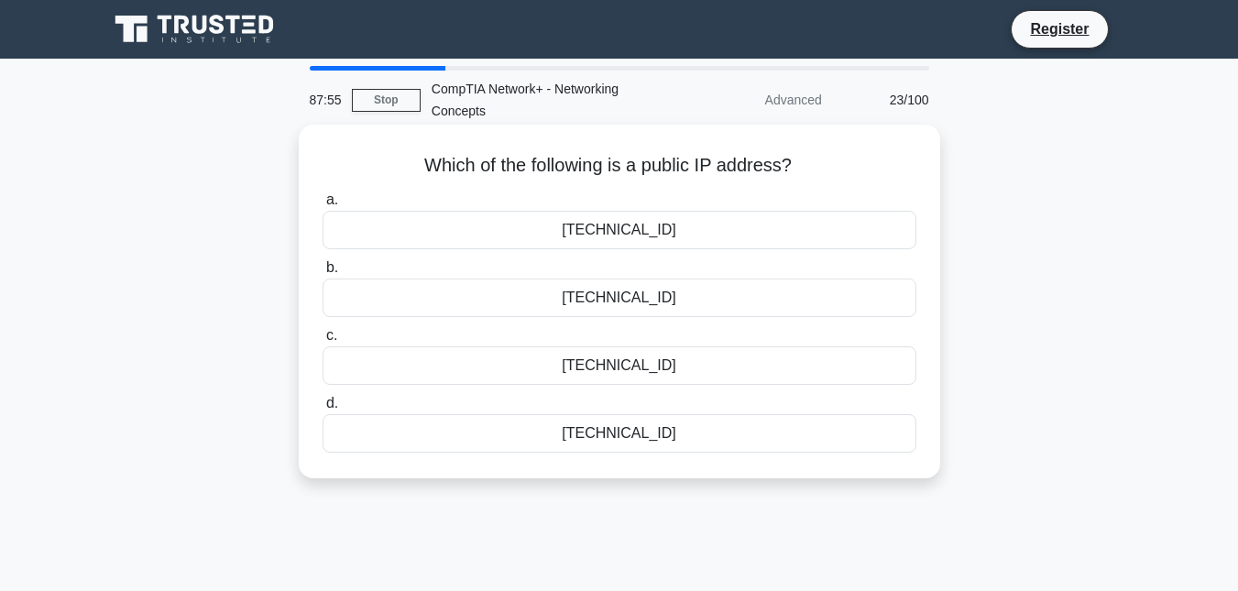
click at [598, 229] on div "192.168.1.100" at bounding box center [620, 230] width 594 height 38
click at [323, 206] on input "a. 192.168.1.100" at bounding box center [323, 200] width 0 height 12
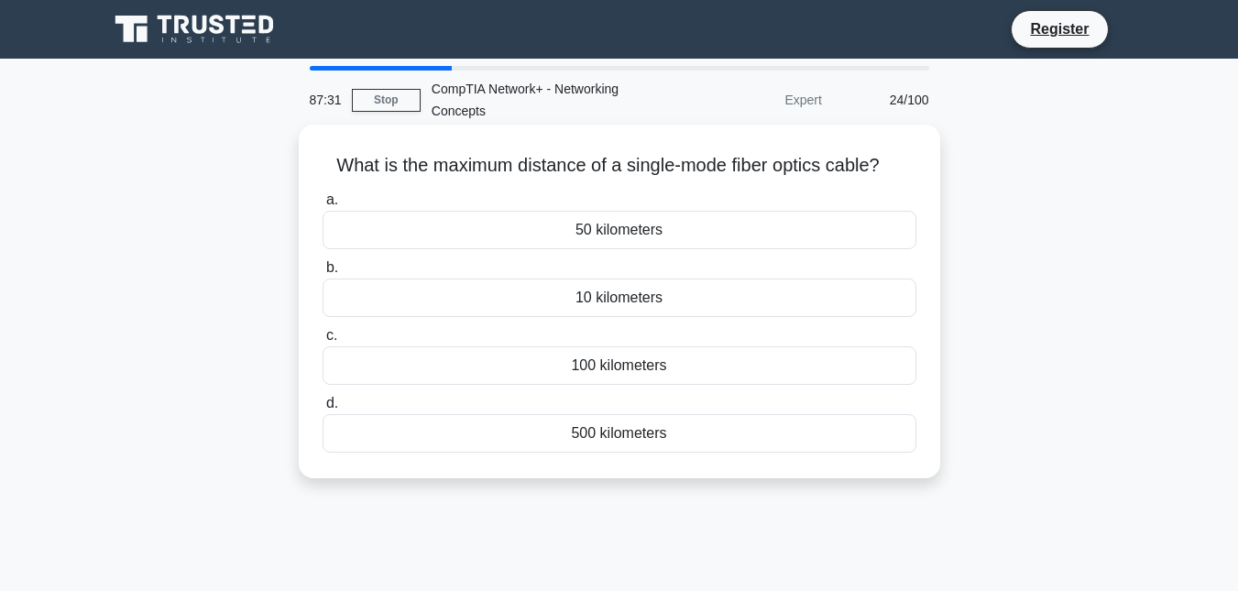
click at [654, 367] on div "100 kilometers" at bounding box center [620, 365] width 594 height 38
click at [323, 342] on input "c. 100 kilometers" at bounding box center [323, 336] width 0 height 12
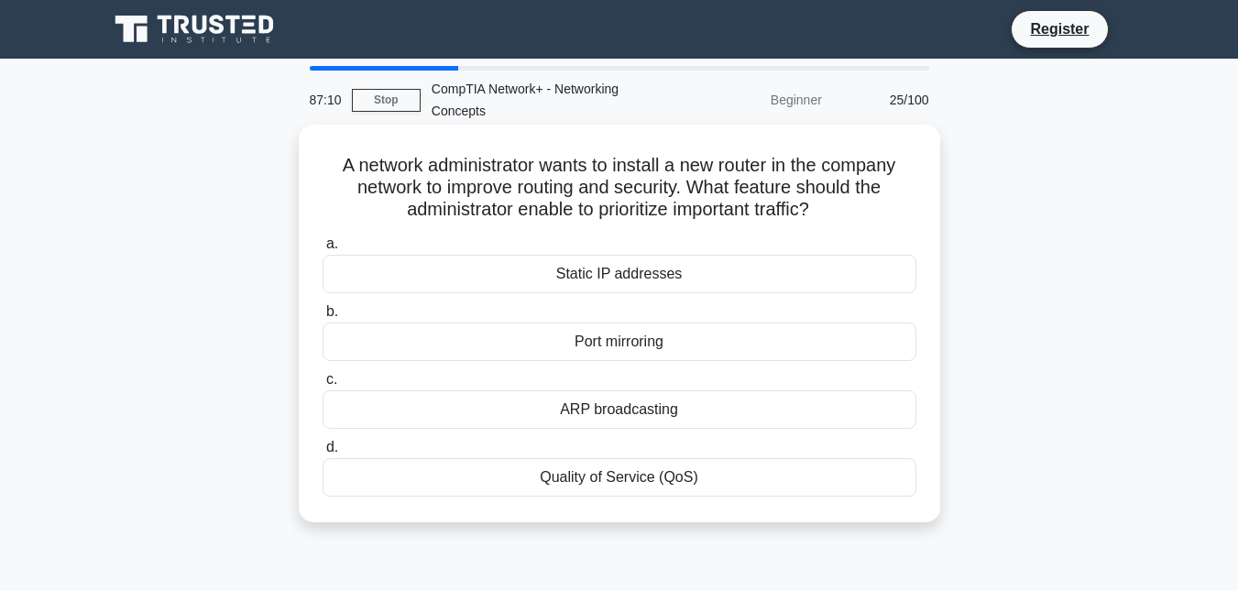
click at [610, 279] on div "Static IP addresses" at bounding box center [620, 274] width 594 height 38
click at [323, 250] on input "a. Static IP addresses" at bounding box center [323, 244] width 0 height 12
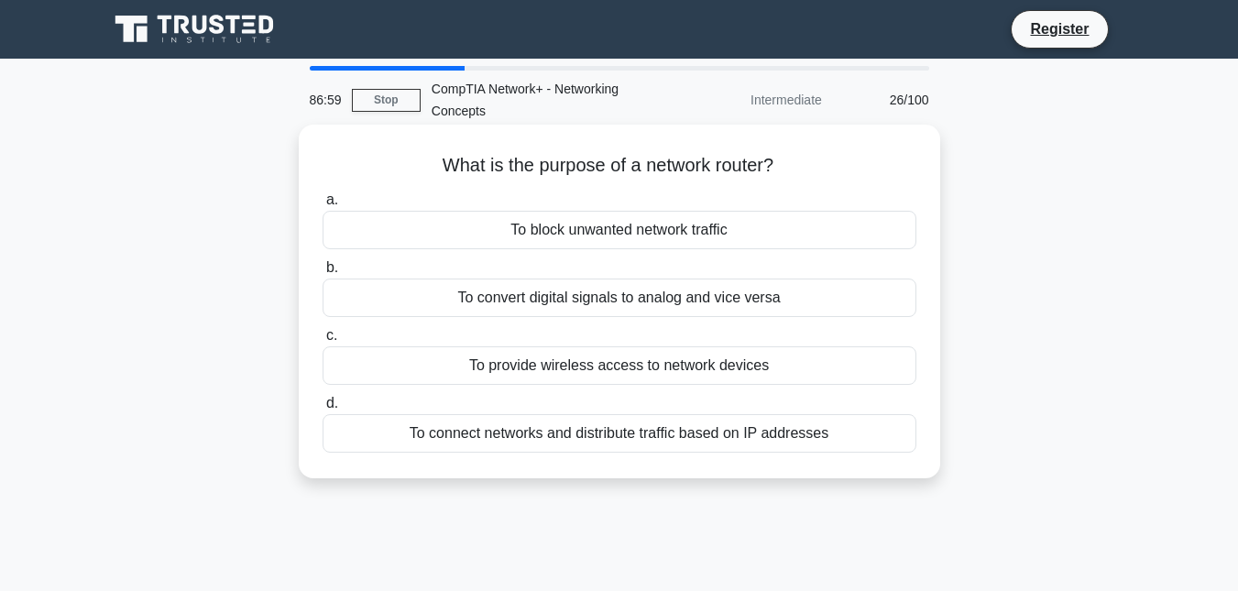
click at [664, 435] on div "To connect networks and distribute traffic based on IP addresses" at bounding box center [620, 433] width 594 height 38
click at [323, 410] on input "d. To connect networks and distribute traffic based on IP addresses" at bounding box center [323, 404] width 0 height 12
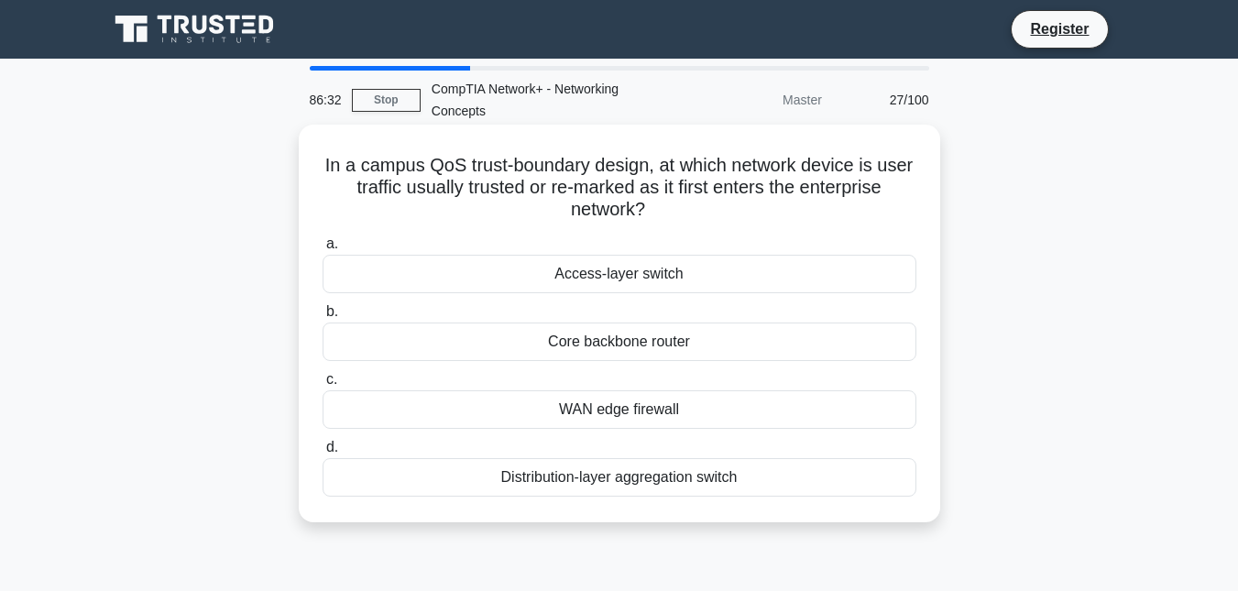
click at [617, 277] on div "Access-layer switch" at bounding box center [620, 274] width 594 height 38
click at [323, 250] on input "a. Access-layer switch" at bounding box center [323, 244] width 0 height 12
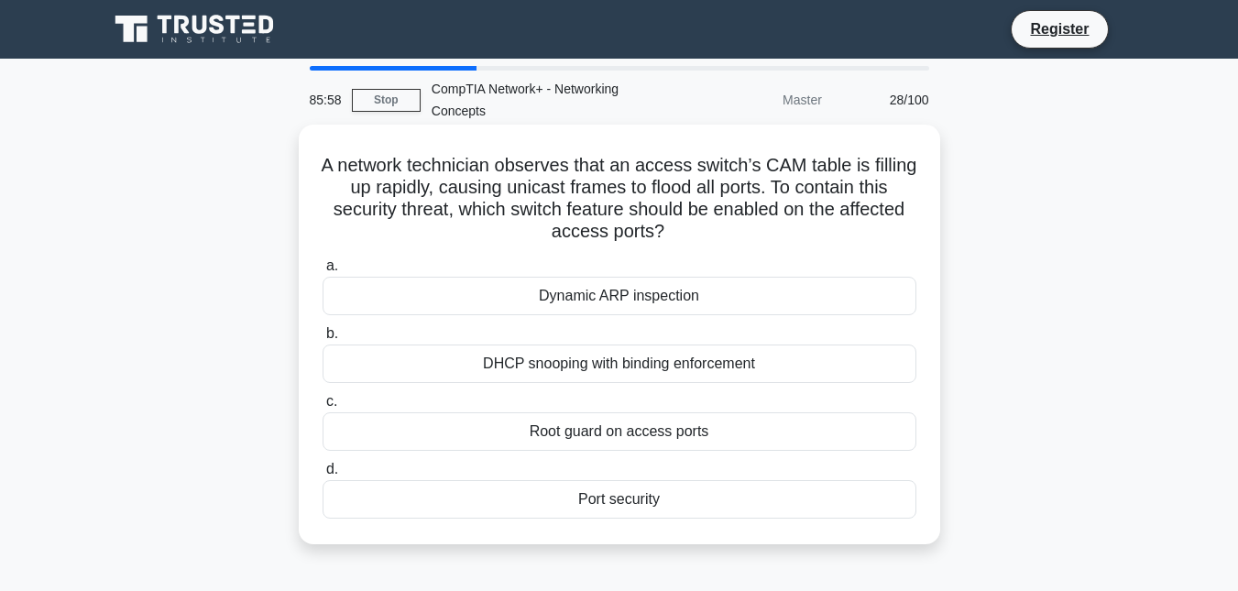
click at [660, 294] on div "Dynamic ARP inspection" at bounding box center [620, 296] width 594 height 38
click at [323, 272] on input "a. Dynamic ARP inspection" at bounding box center [323, 266] width 0 height 12
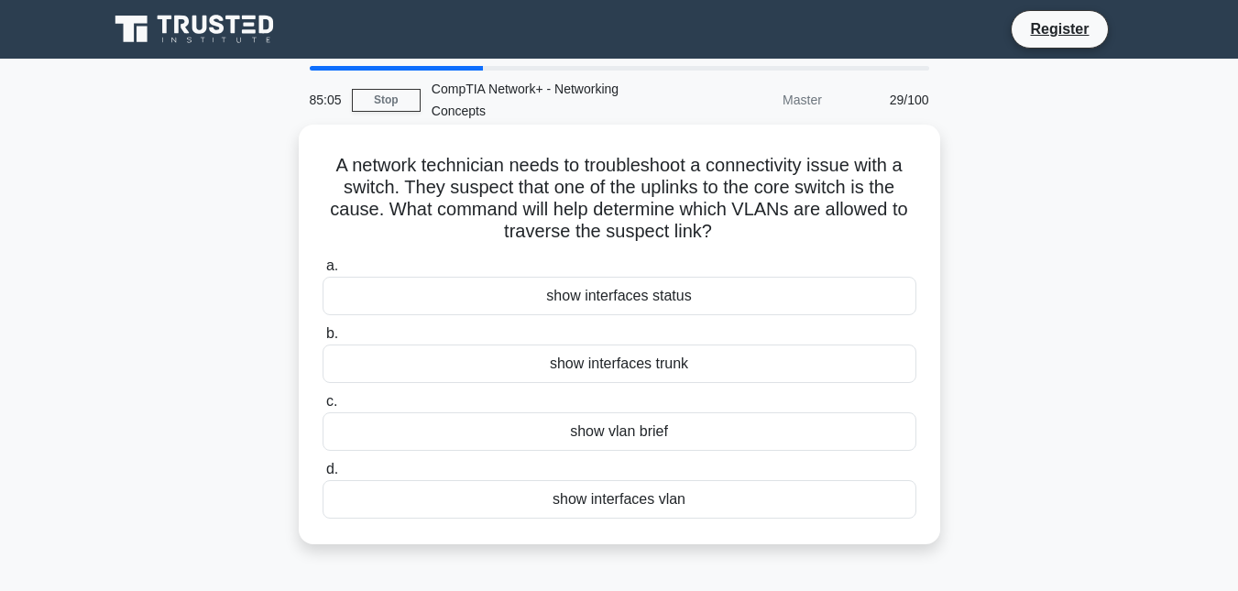
click at [612, 304] on div "show interfaces status" at bounding box center [620, 296] width 594 height 38
click at [323, 272] on input "a. show interfaces status" at bounding box center [323, 266] width 0 height 12
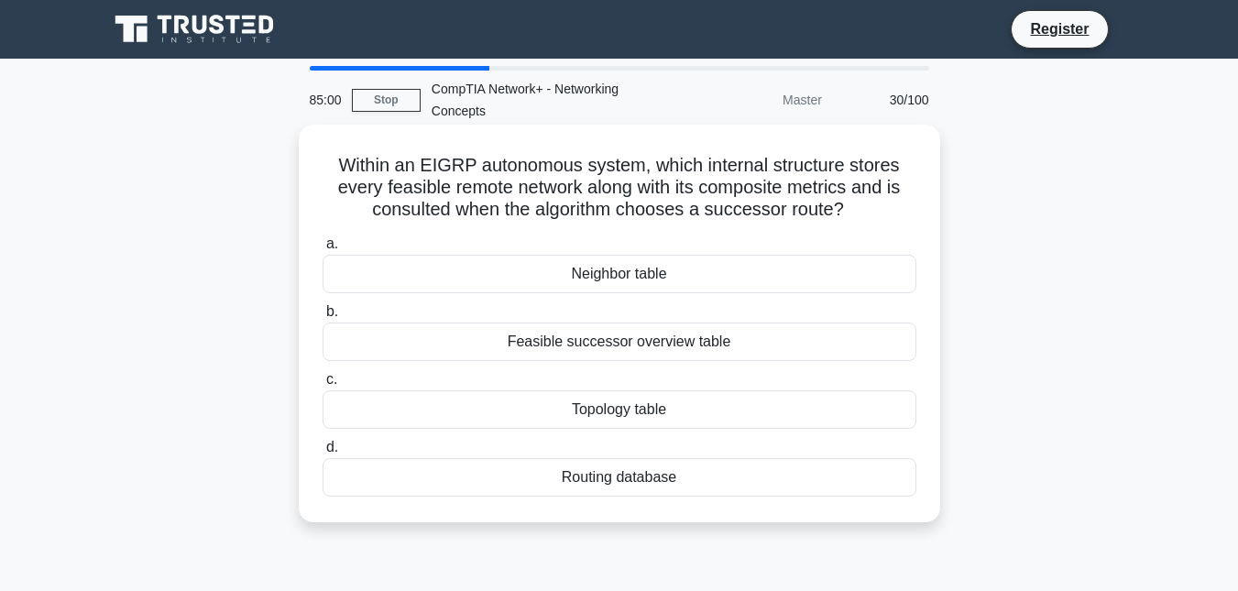
click at [621, 419] on div "Topology table" at bounding box center [620, 409] width 594 height 38
click at [323, 386] on input "c. Topology table" at bounding box center [323, 380] width 0 height 12
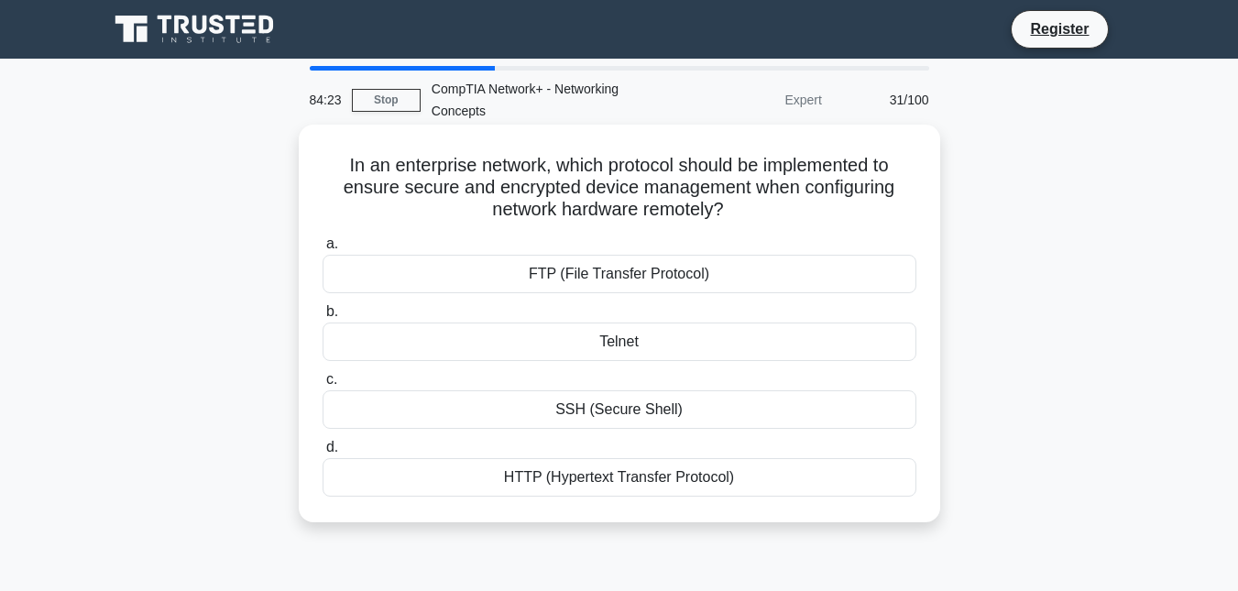
click at [625, 279] on div "FTP (File Transfer Protocol)" at bounding box center [620, 274] width 594 height 38
click at [323, 250] on input "a. FTP (File Transfer Protocol)" at bounding box center [323, 244] width 0 height 12
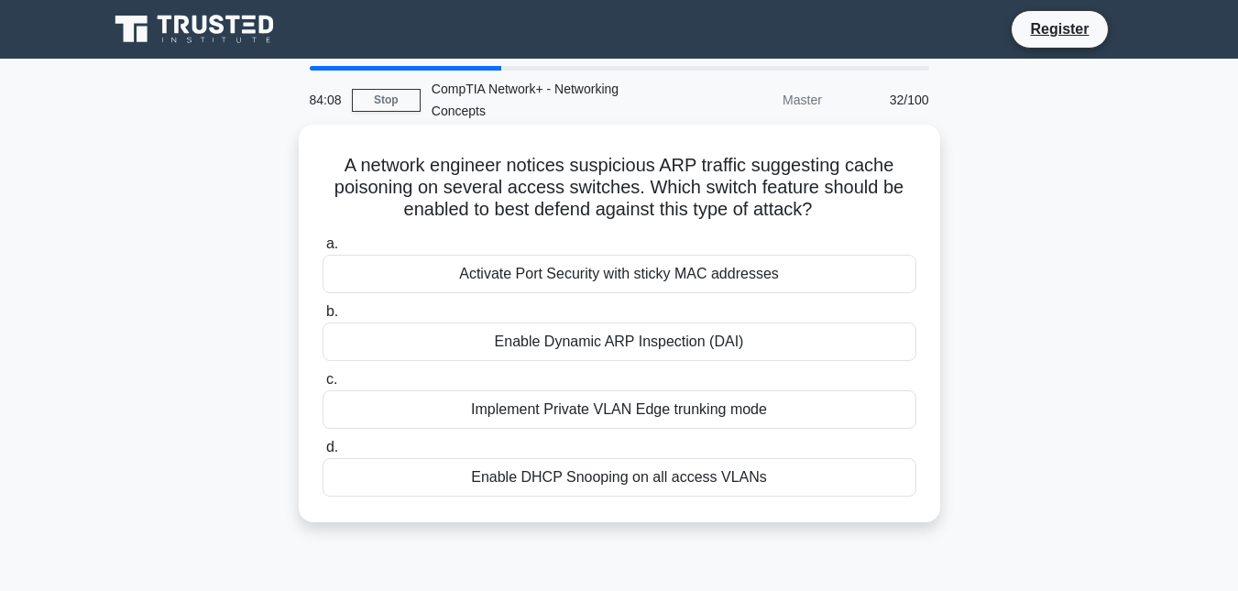
click at [619, 473] on div "Enable DHCP Snooping on all access VLANs" at bounding box center [620, 477] width 594 height 38
click at [323, 454] on input "d. Enable DHCP Snooping on all access VLANs" at bounding box center [323, 448] width 0 height 12
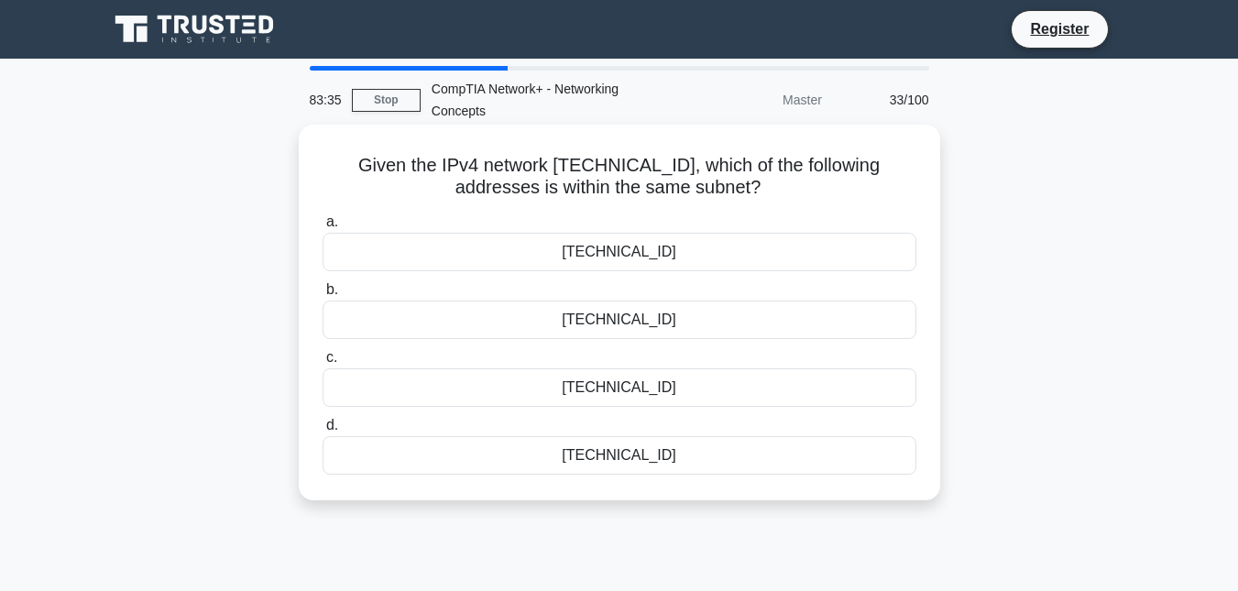
drag, startPoint x: 754, startPoint y: 399, endPoint x: 698, endPoint y: 350, distance: 74.0
click at [698, 350] on label "c. 10.25.127.250" at bounding box center [620, 376] width 594 height 60
click at [323, 352] on input "c. 10.25.127.250" at bounding box center [323, 358] width 0 height 12
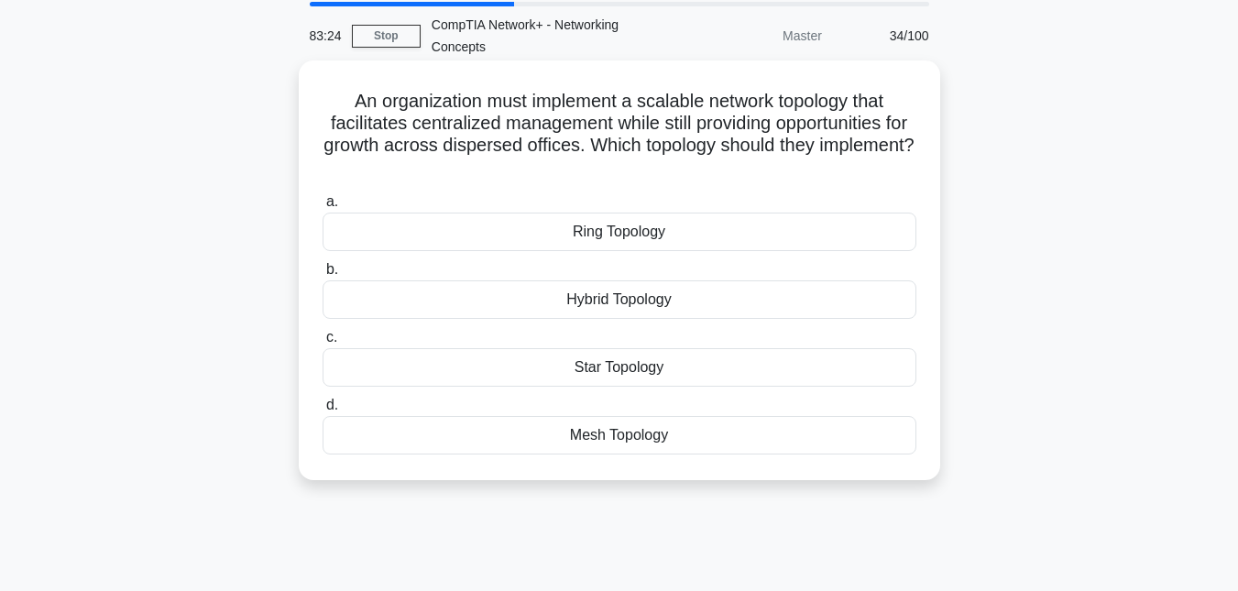
scroll to position [65, 0]
click at [618, 359] on div "Star Topology" at bounding box center [620, 366] width 594 height 38
click at [323, 343] on input "c. Star Topology" at bounding box center [323, 337] width 0 height 12
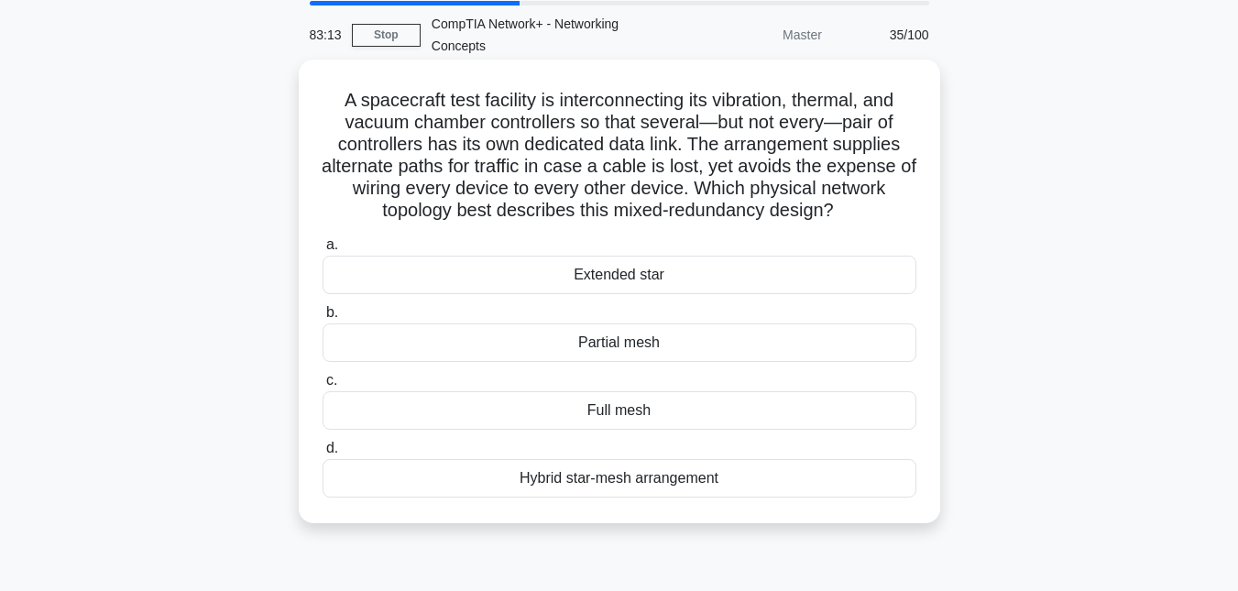
scroll to position [0, 0]
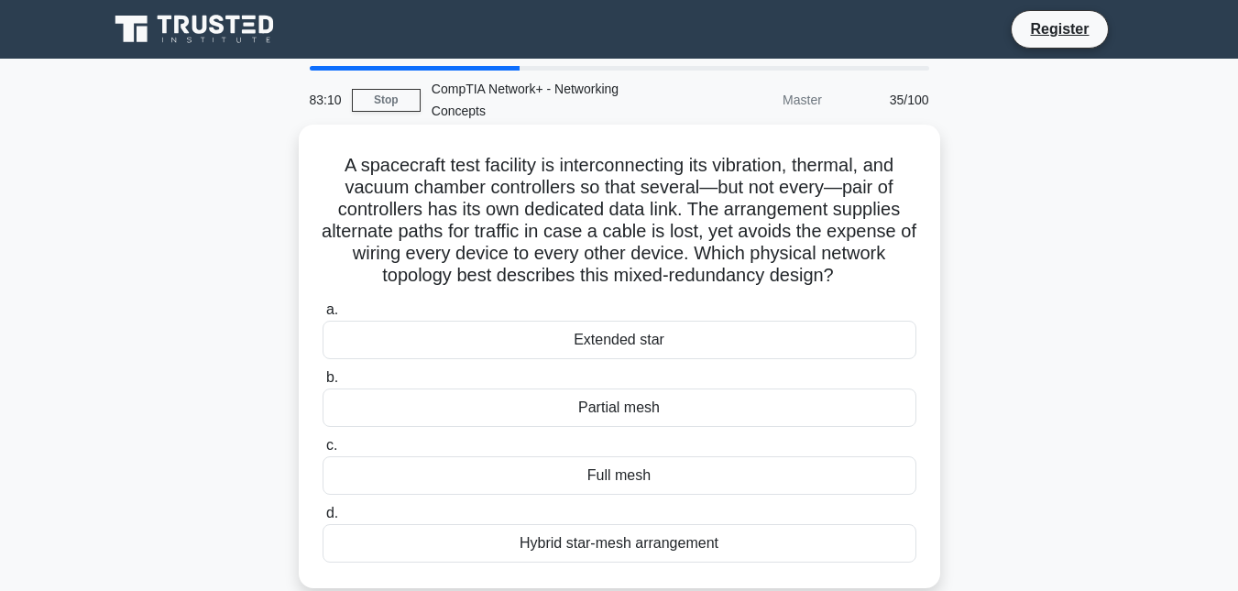
click at [576, 551] on div "Hybrid star-mesh arrangement" at bounding box center [620, 543] width 594 height 38
click at [323, 520] on input "d. Hybrid star-mesh arrangement" at bounding box center [323, 514] width 0 height 12
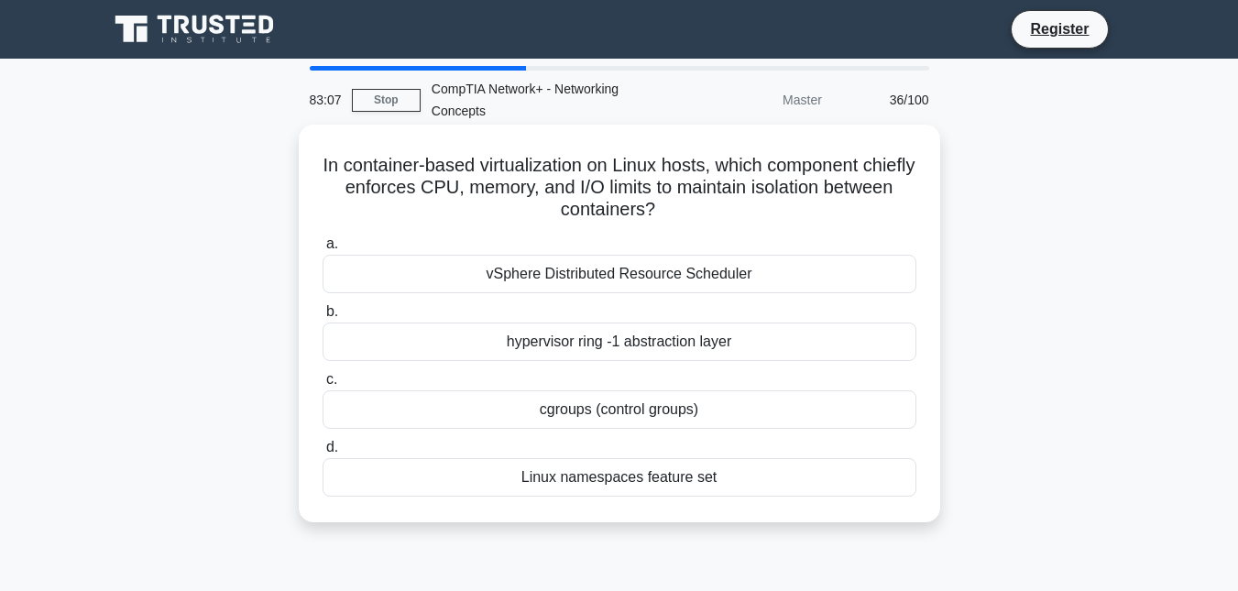
click at [607, 363] on div "a. vSphere Distributed Resource Scheduler b. hypervisor ring -1 abstraction lay…" at bounding box center [620, 364] width 616 height 271
click at [607, 338] on div "hypervisor ring -1 abstraction layer" at bounding box center [620, 342] width 594 height 38
click at [323, 318] on input "b. hypervisor ring -1 abstraction layer" at bounding box center [323, 312] width 0 height 12
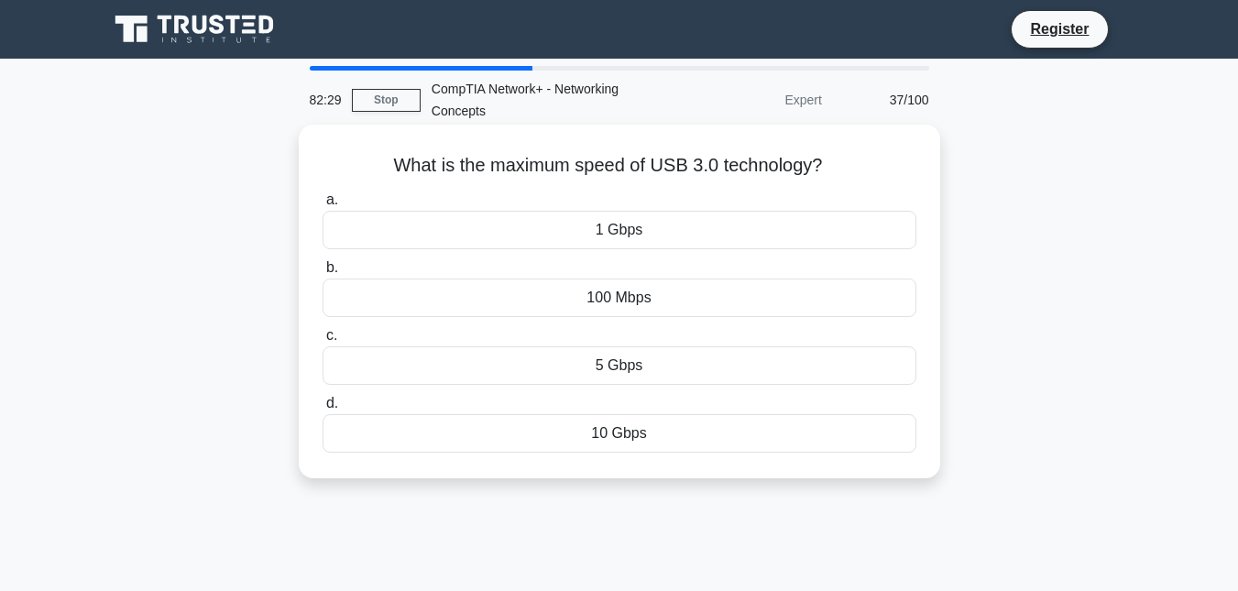
click at [674, 366] on div "5 Gbps" at bounding box center [620, 365] width 594 height 38
click at [323, 342] on input "c. 5 Gbps" at bounding box center [323, 336] width 0 height 12
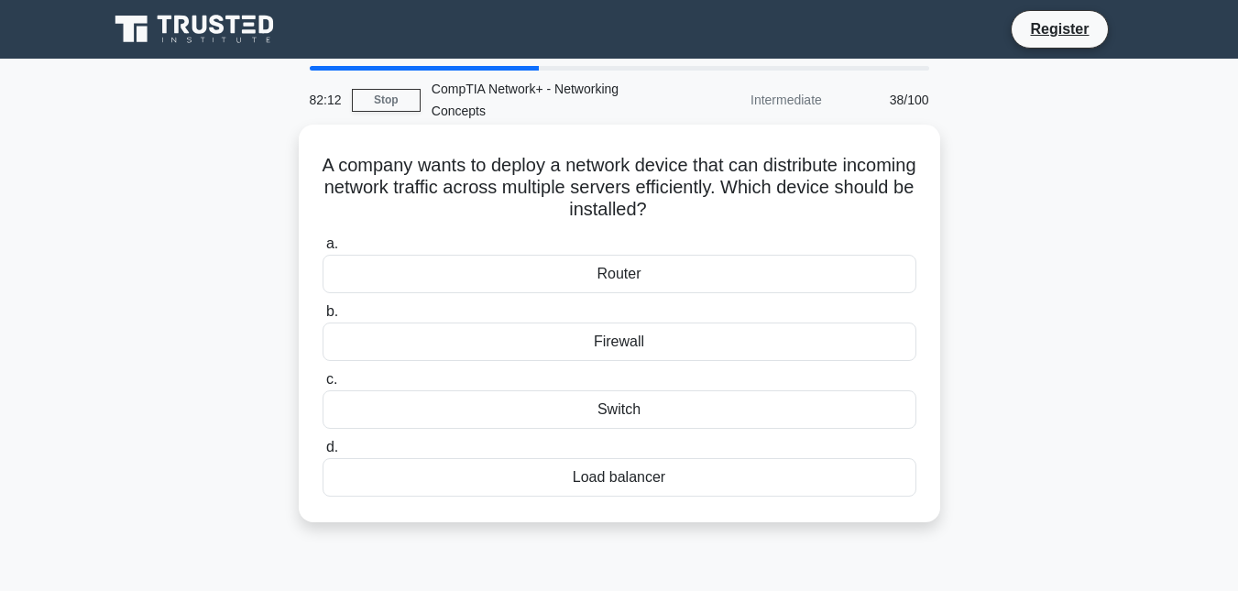
click at [633, 278] on div "Router" at bounding box center [620, 274] width 594 height 38
click at [323, 250] on input "a. Router" at bounding box center [323, 244] width 0 height 12
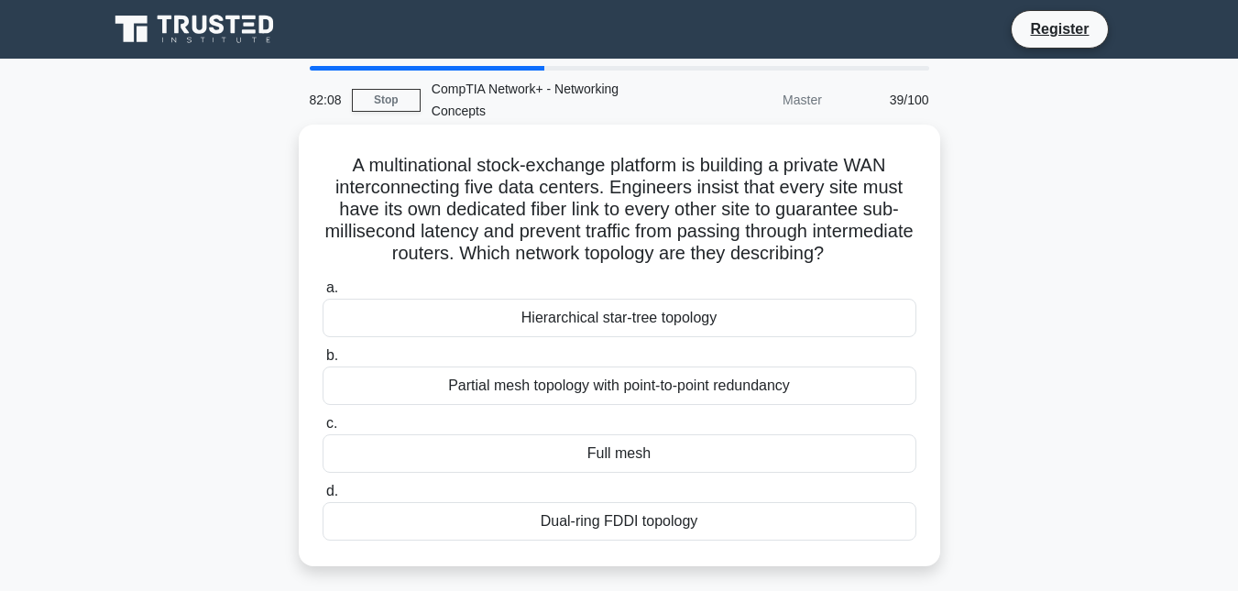
click at [620, 316] on div "Hierarchical star-tree topology" at bounding box center [620, 318] width 594 height 38
click at [323, 294] on input "a. Hierarchical star-tree topology" at bounding box center [323, 288] width 0 height 12
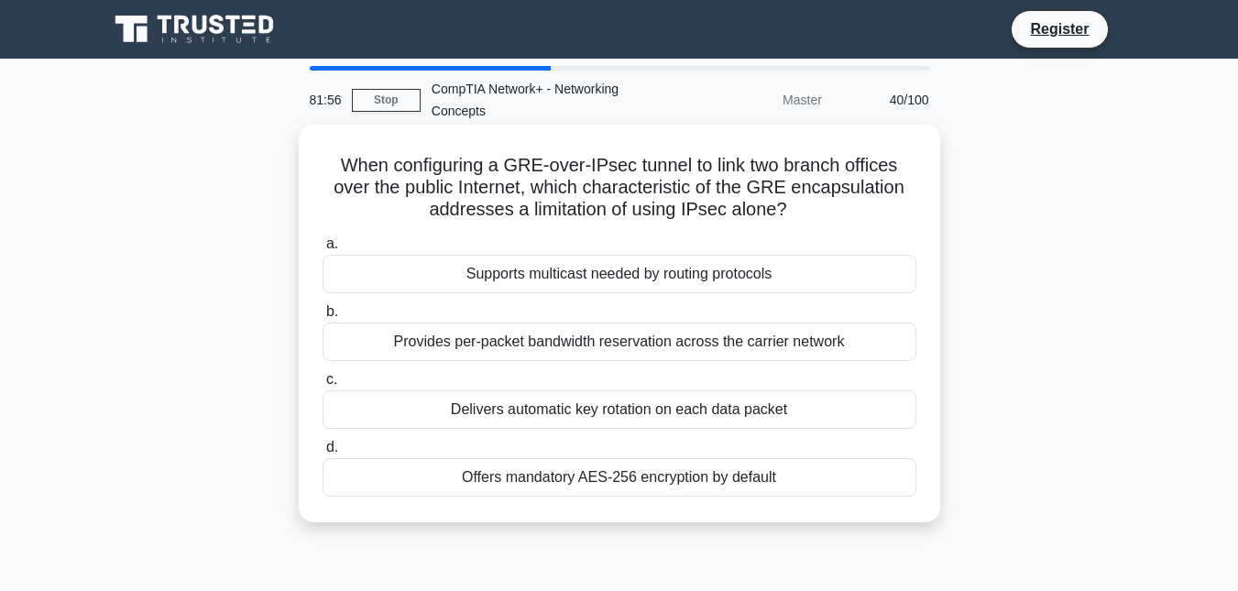
click at [661, 289] on div "Supports multicast needed by routing protocols" at bounding box center [620, 274] width 594 height 38
click at [323, 250] on input "a. Supports multicast needed by routing protocols" at bounding box center [323, 244] width 0 height 12
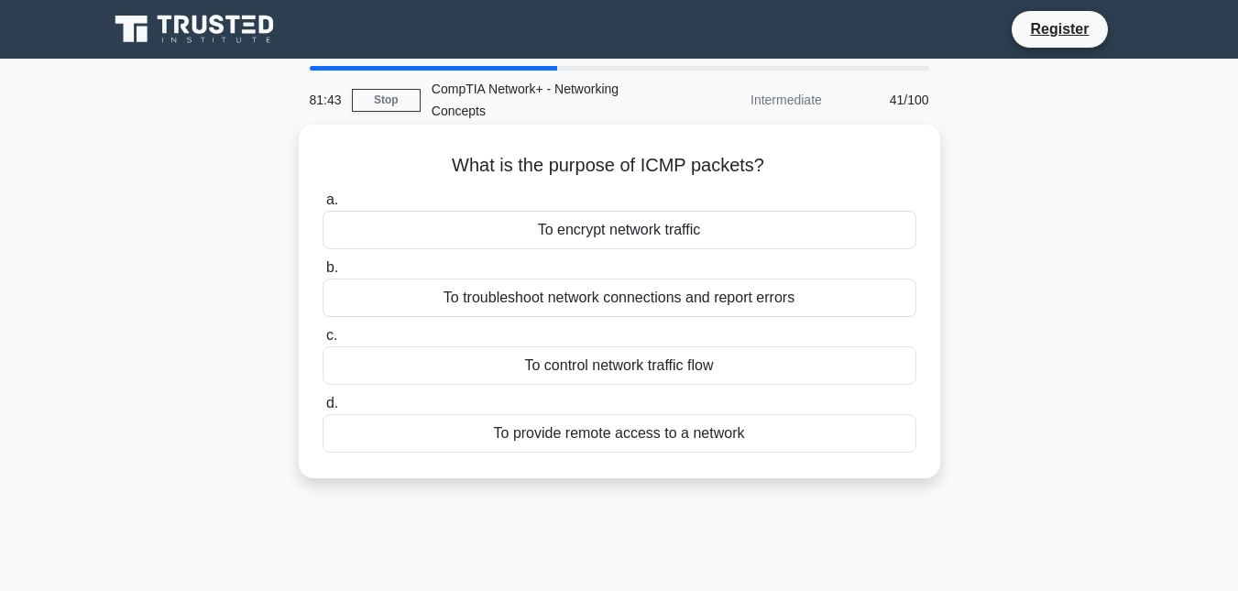
click at [618, 439] on div "To provide remote access to a network" at bounding box center [620, 433] width 594 height 38
click at [323, 410] on input "d. To provide remote access to a network" at bounding box center [323, 404] width 0 height 12
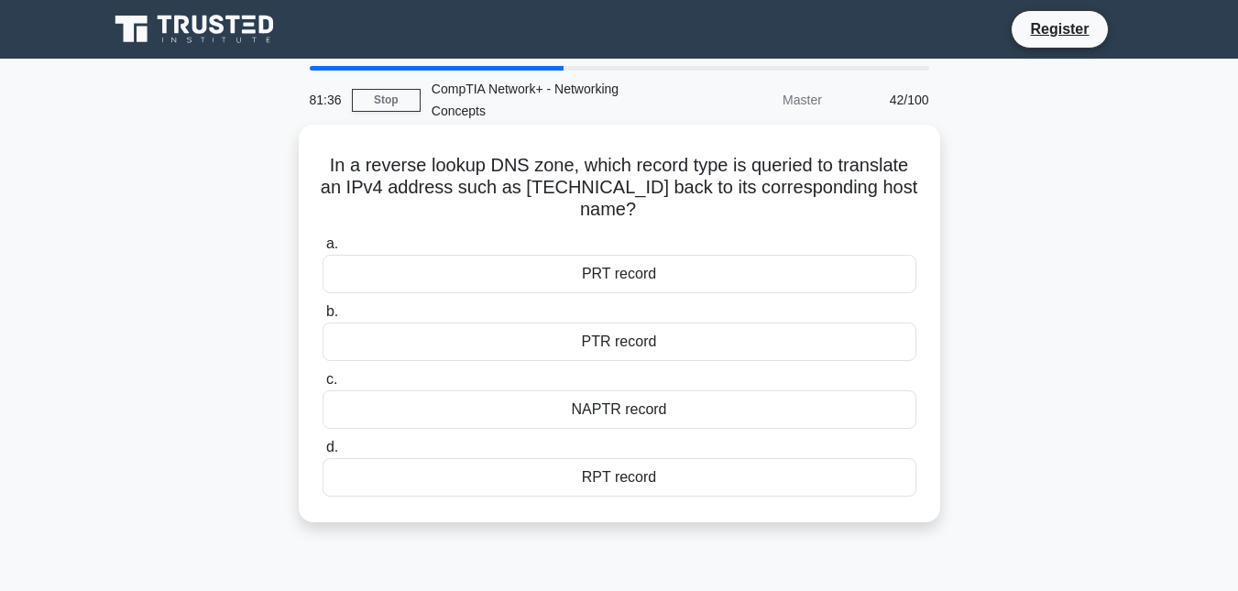
click at [633, 344] on div "PTR record" at bounding box center [620, 342] width 594 height 38
click at [323, 318] on input "b. PTR record" at bounding box center [323, 312] width 0 height 12
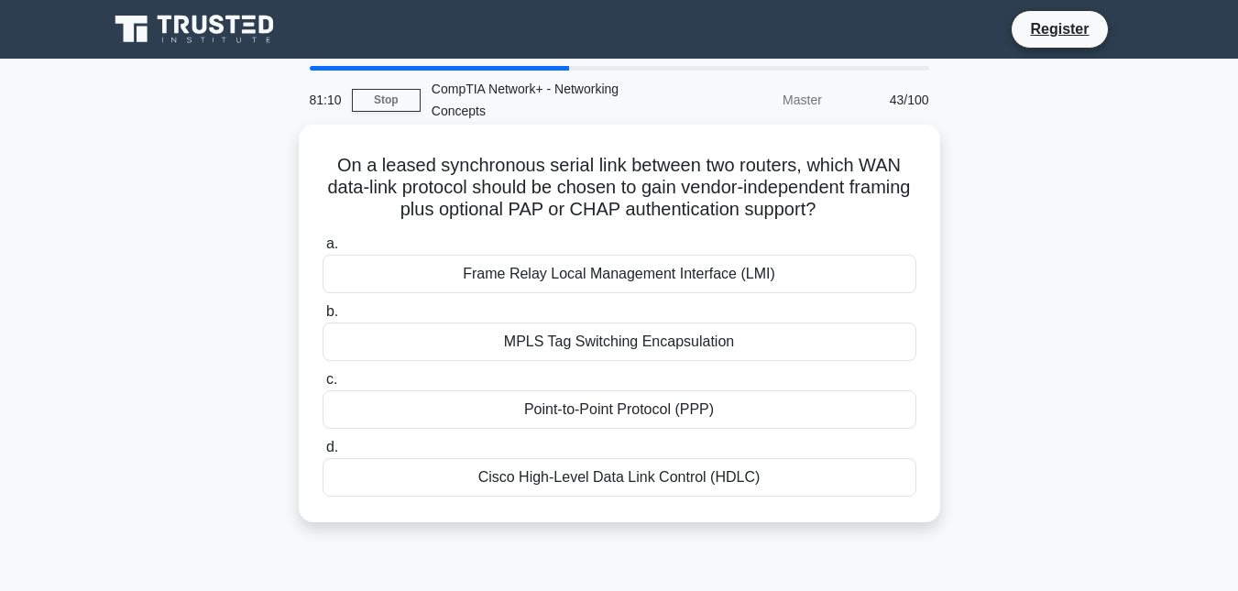
click at [622, 401] on div "Point-to-Point Protocol (PPP)" at bounding box center [620, 409] width 594 height 38
click at [323, 386] on input "c. Point-to-Point Protocol (PPP)" at bounding box center [323, 380] width 0 height 12
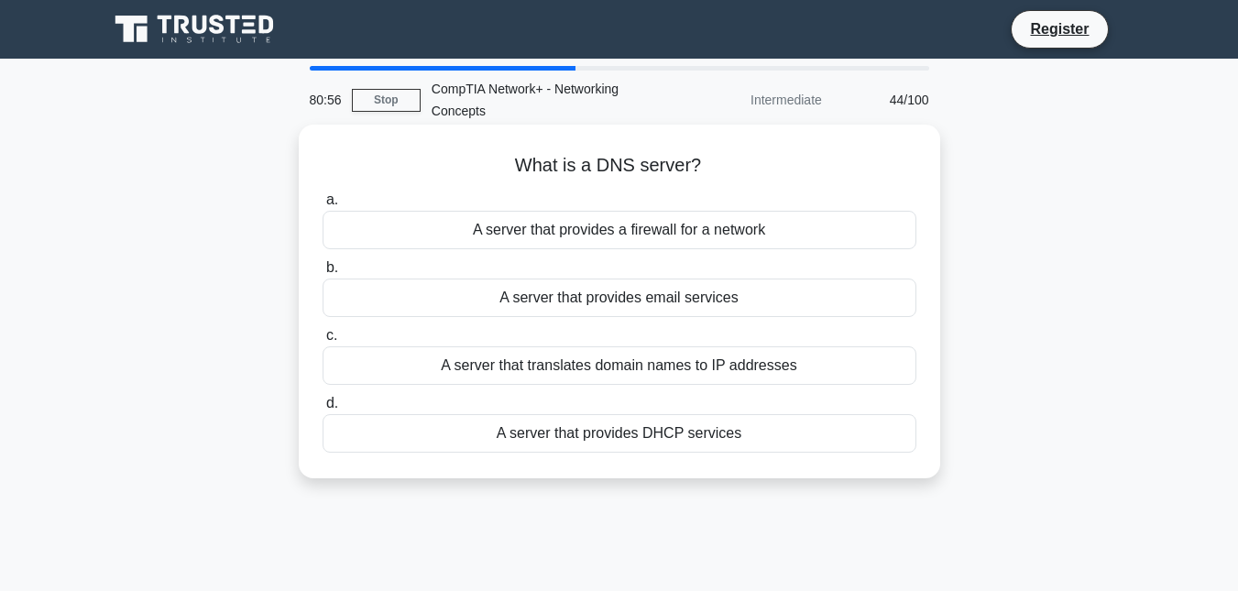
click at [520, 364] on div "A server that translates domain names to IP addresses" at bounding box center [620, 365] width 594 height 38
click at [323, 342] on input "c. A server that translates domain names to IP addresses" at bounding box center [323, 336] width 0 height 12
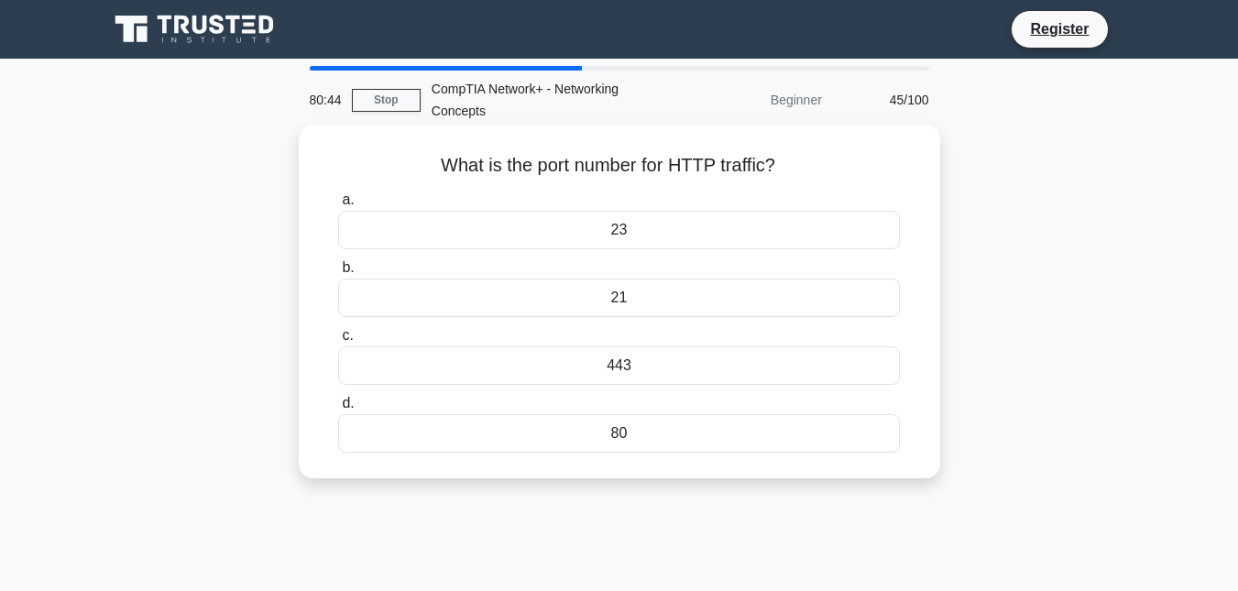
click at [643, 433] on div "80" at bounding box center [619, 433] width 562 height 38
click at [338, 410] on input "d. 80" at bounding box center [338, 404] width 0 height 12
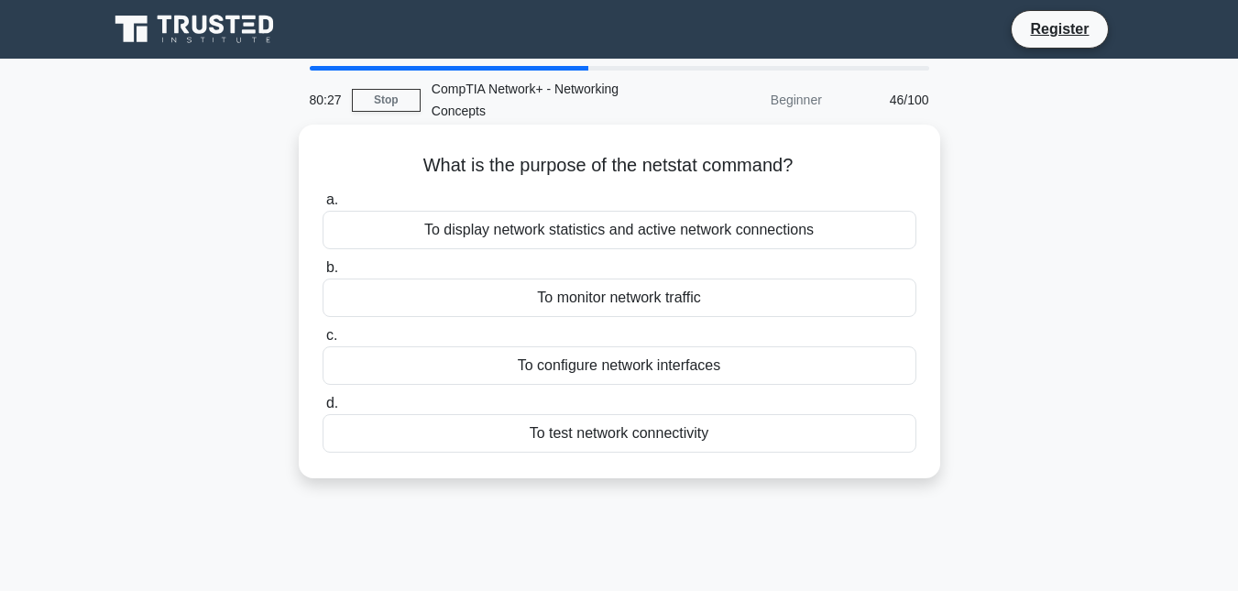
click at [685, 225] on div "To display network statistics and active network connections" at bounding box center [620, 230] width 594 height 38
click at [323, 206] on input "a. To display network statistics and active network connections" at bounding box center [323, 200] width 0 height 12
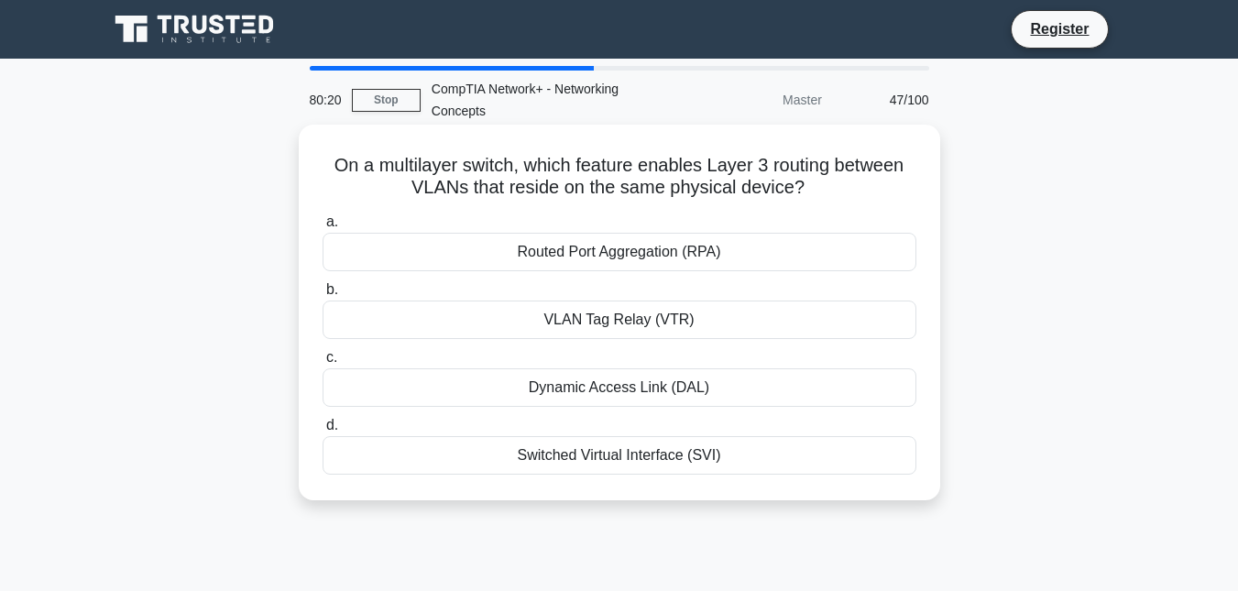
click at [654, 383] on div "Dynamic Access Link (DAL)" at bounding box center [620, 387] width 594 height 38
click at [323, 364] on input "c. Dynamic Access Link (DAL)" at bounding box center [323, 358] width 0 height 12
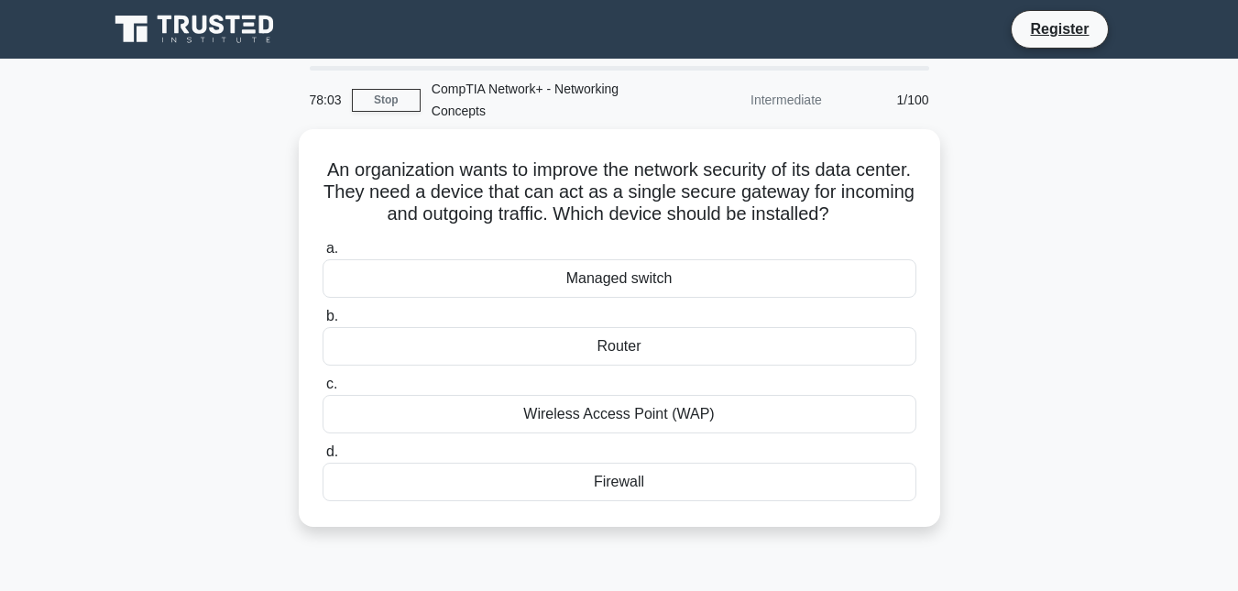
scroll to position [399, 0]
